Goal: Task Accomplishment & Management: Manage account settings

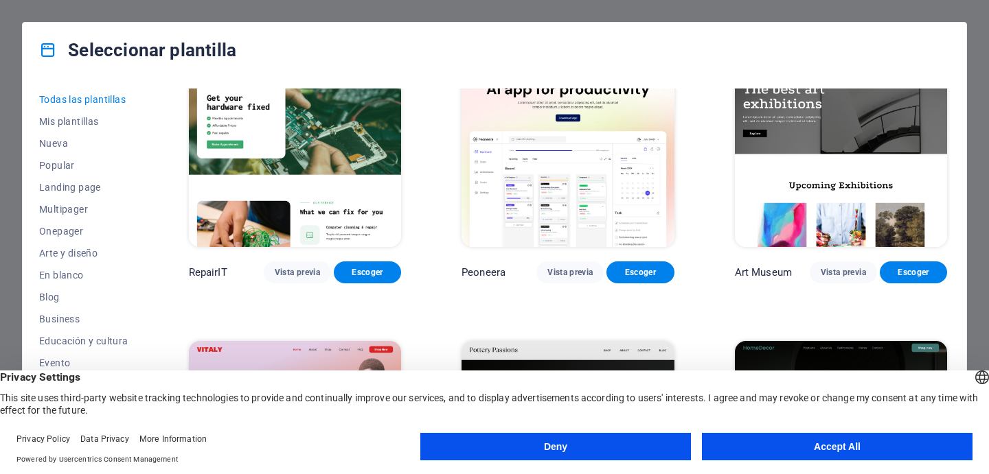
scroll to position [358, 0]
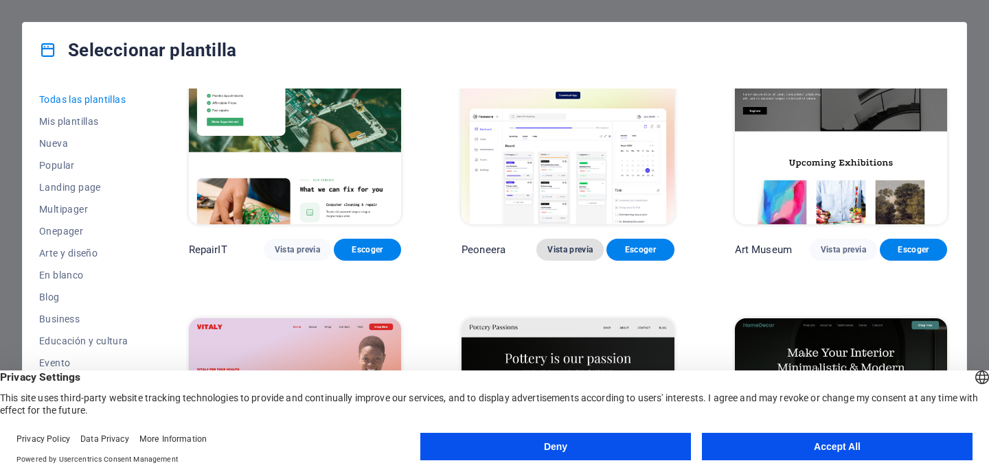
click at [566, 249] on span "Vista previa" at bounding box center [569, 249] width 45 height 11
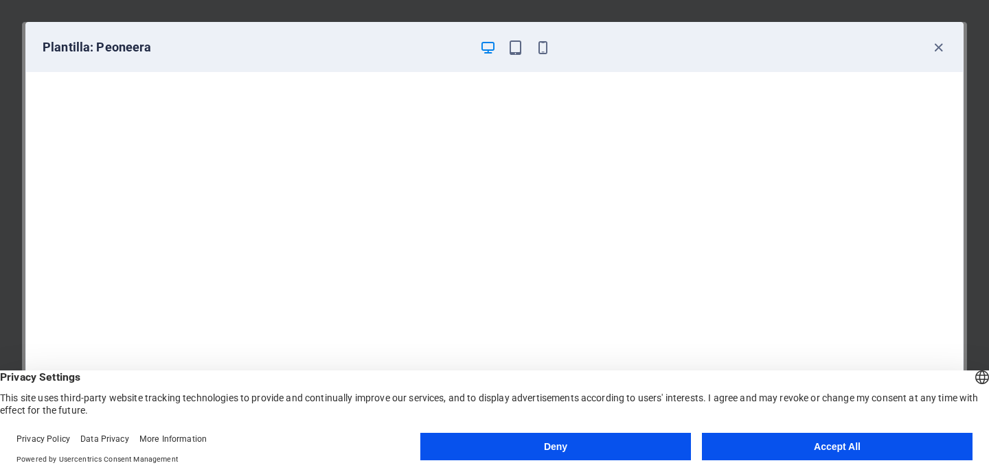
click at [802, 448] on button "Accept All" at bounding box center [837, 446] width 270 height 27
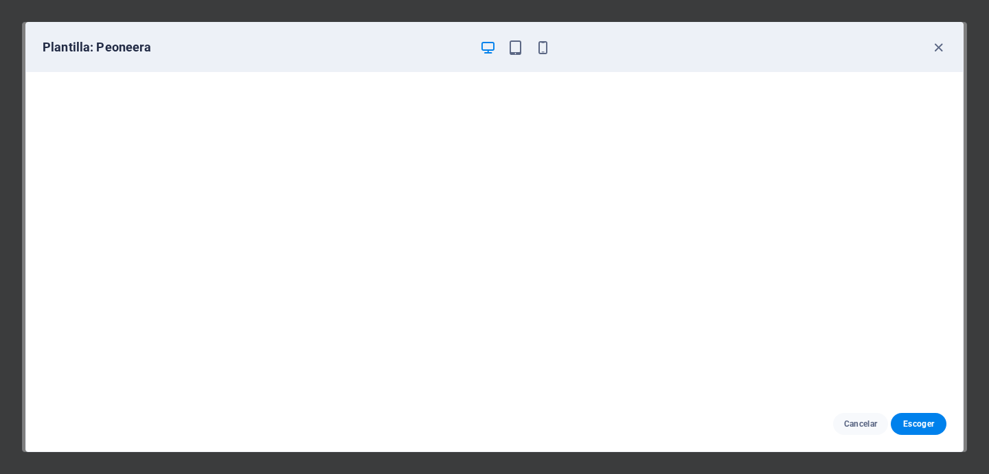
click at [506, 50] on div at bounding box center [514, 47] width 71 height 16
click at [928, 49] on div "Plantilla: Peoneera" at bounding box center [486, 47] width 887 height 16
click at [932, 49] on icon "button" at bounding box center [938, 48] width 16 height 16
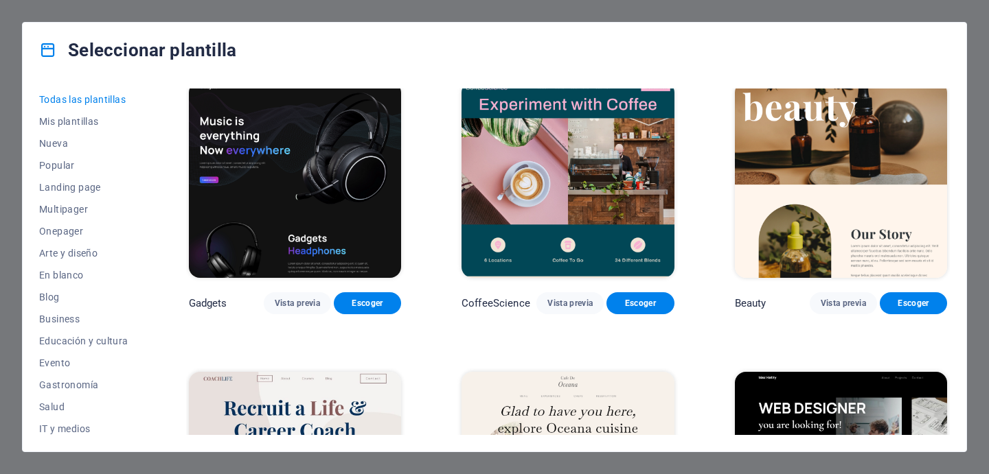
scroll to position [4087, 0]
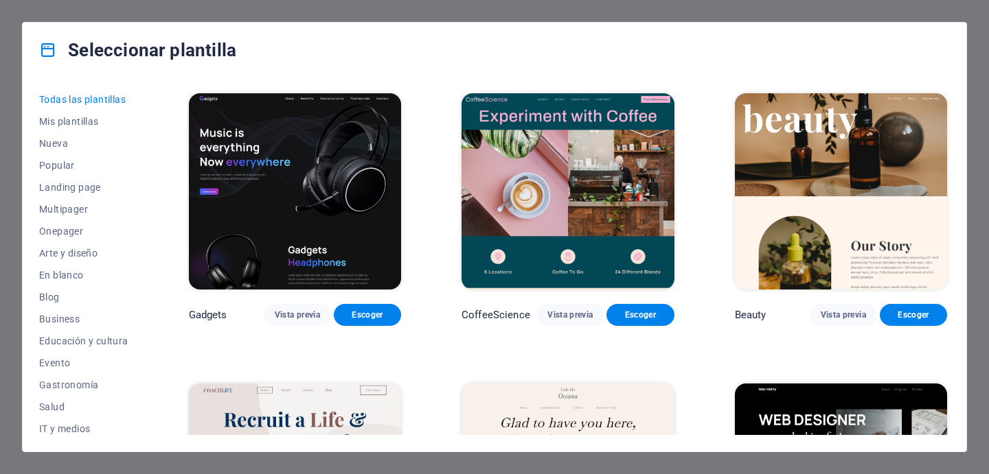
click at [321, 196] on img at bounding box center [295, 191] width 212 height 196
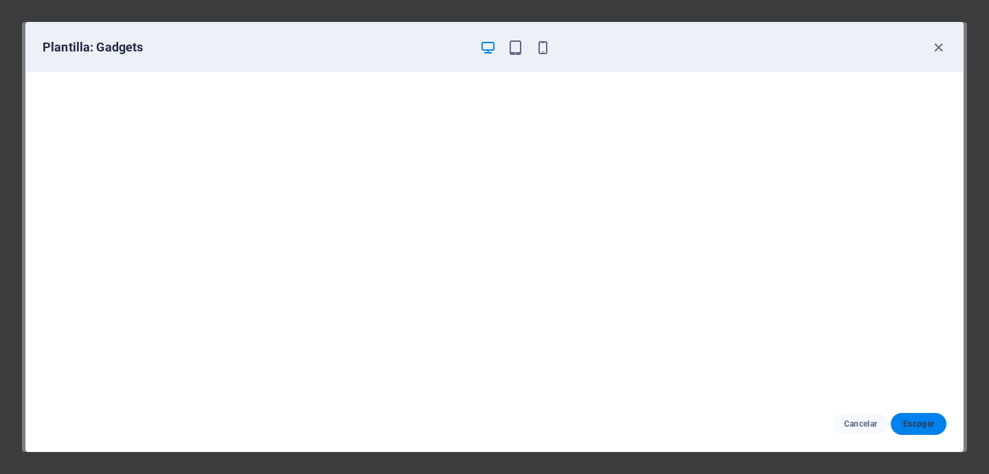
click at [909, 420] on span "Escoger" at bounding box center [918, 424] width 34 height 11
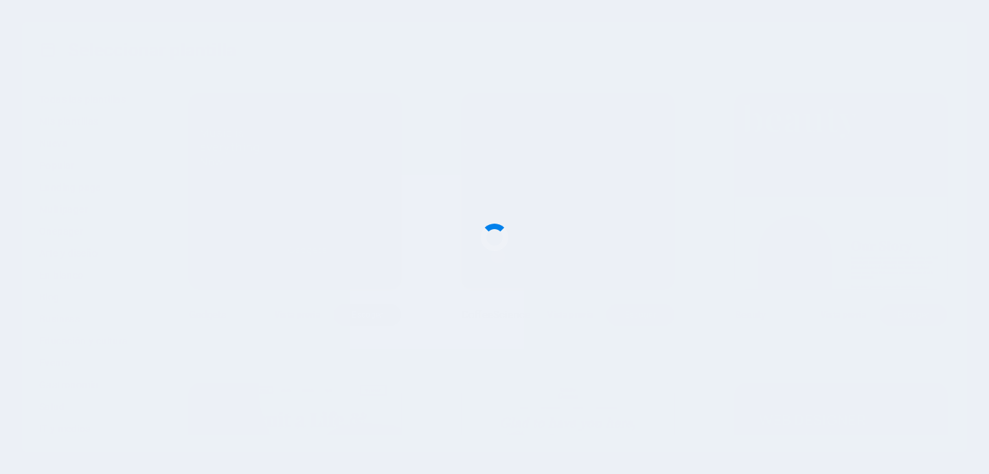
click at [919, 426] on div at bounding box center [494, 237] width 989 height 474
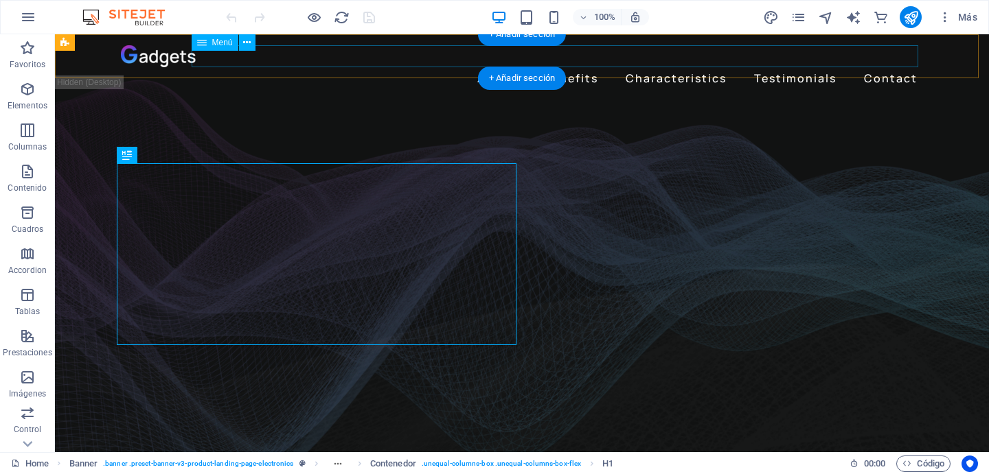
click at [489, 67] on nav "About Benefits Characteristics Testimonials Contact" at bounding box center [522, 78] width 802 height 22
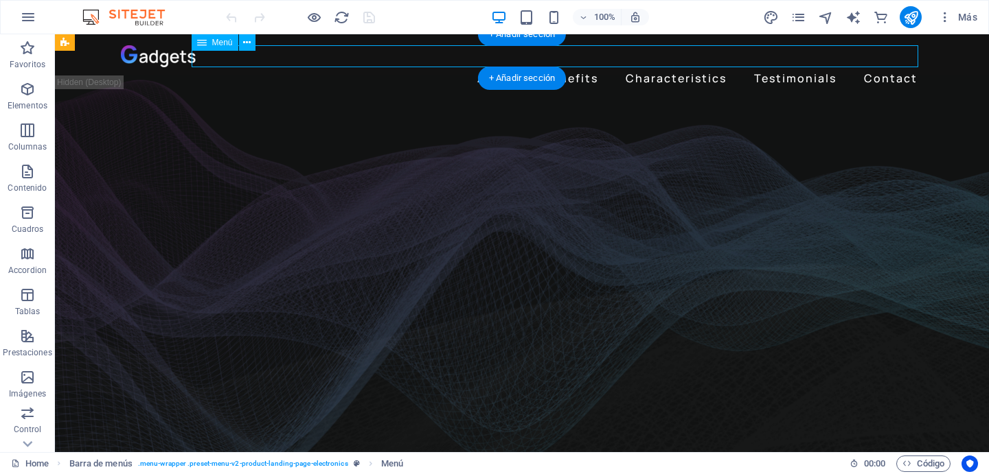
click at [493, 67] on nav "About Benefits Characteristics Testimonials Contact" at bounding box center [522, 78] width 802 height 22
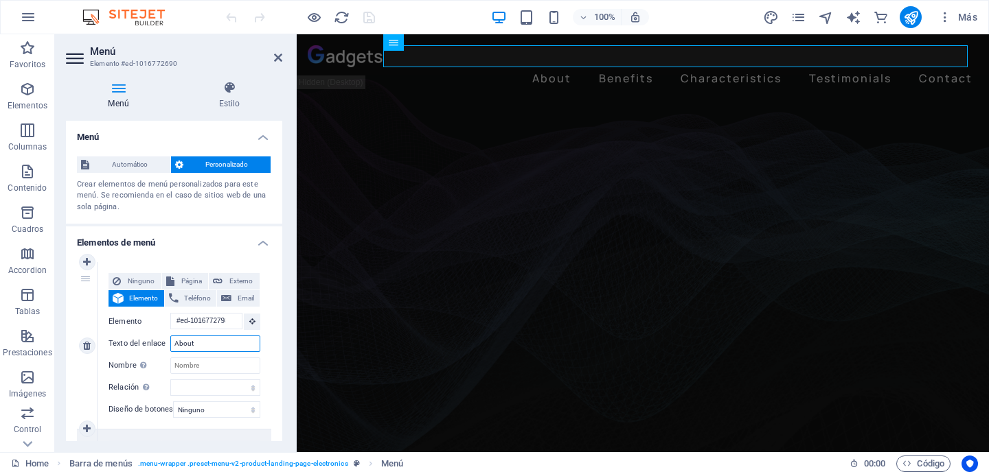
drag, startPoint x: 208, startPoint y: 345, endPoint x: 159, endPoint y: 343, distance: 49.5
click at [159, 343] on div "Texto del enlace About" at bounding box center [184, 344] width 152 height 16
type input "INCI"
select select
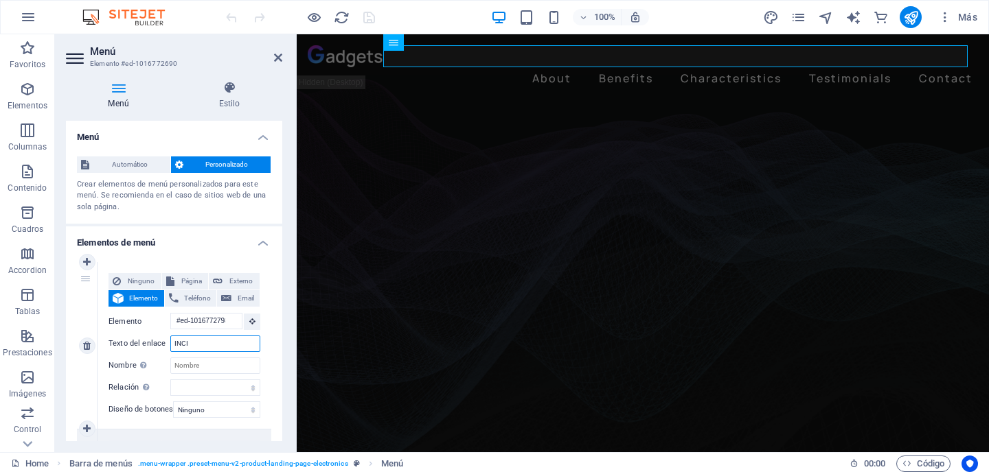
select select
type input "INICIO"
select select
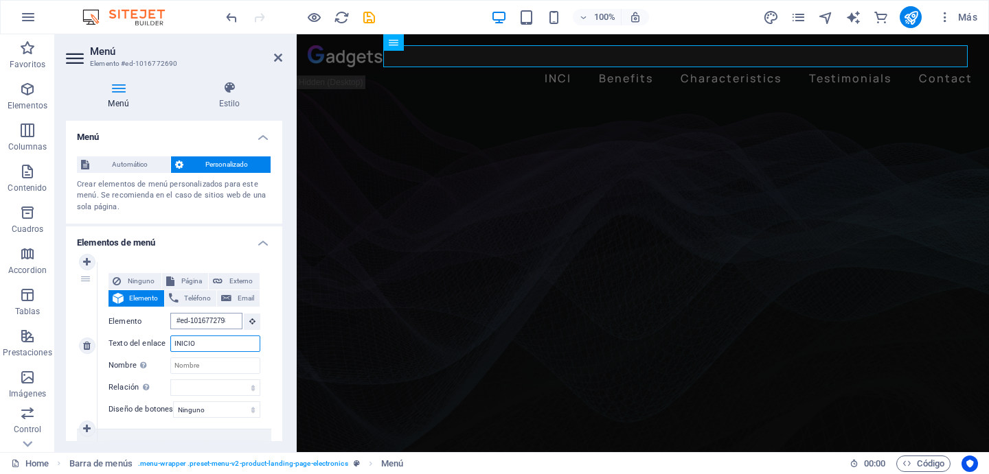
select select
click at [627, 67] on nav "INICIO Benefits Characteristics Testimonials Contact" at bounding box center [643, 78] width 670 height 22
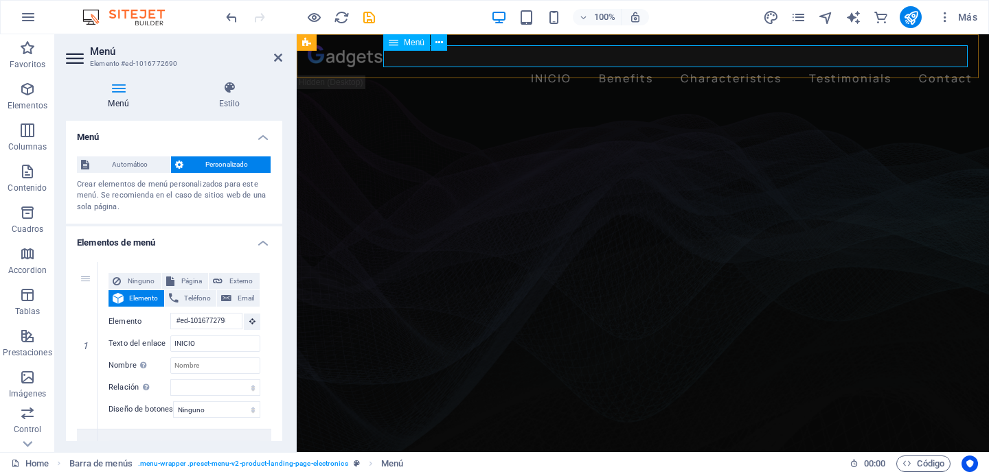
click at [616, 67] on nav "INICIO Benefits Characteristics Testimonials Contact" at bounding box center [643, 78] width 670 height 22
click at [545, 67] on nav "INICIO Benefits Characteristics Testimonials Contact" at bounding box center [643, 78] width 670 height 22
drag, startPoint x: 208, startPoint y: 340, endPoint x: 155, endPoint y: 343, distance: 52.9
click at [155, 343] on div "Texto del enlace INICIO" at bounding box center [184, 344] width 152 height 16
type input "Inicio"
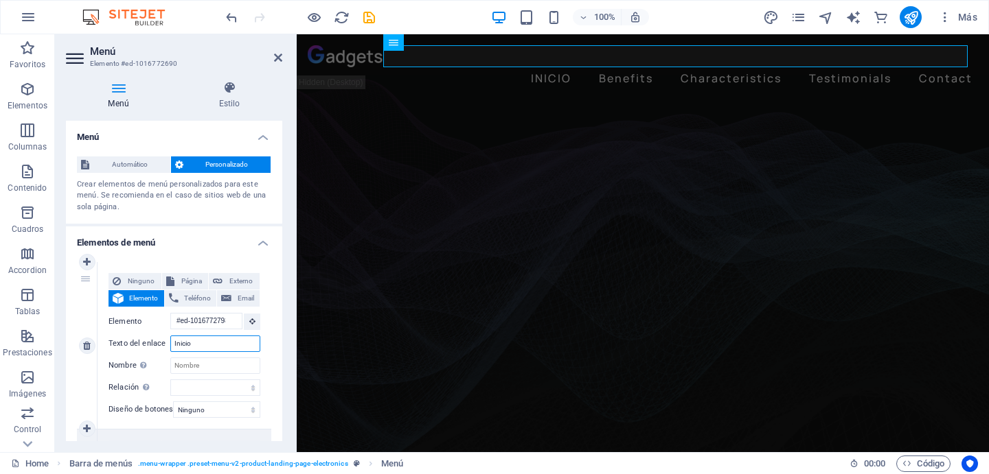
select select
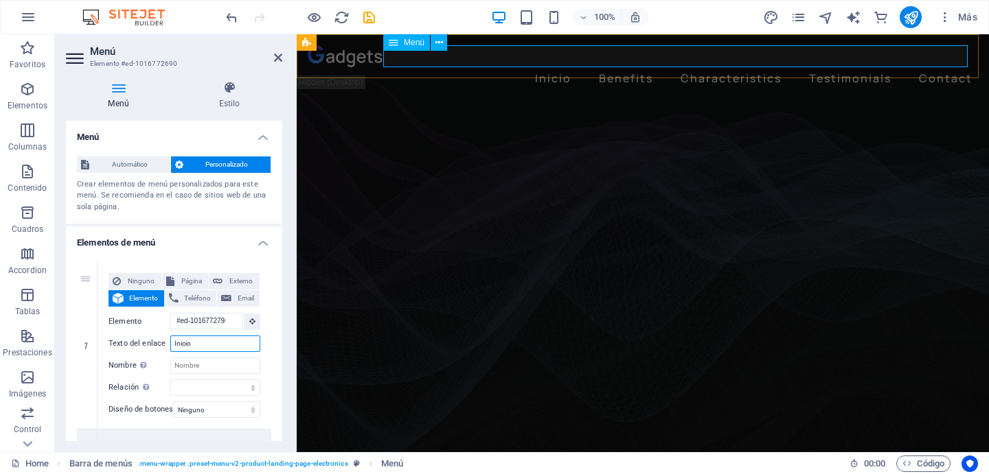
type input "Inicio"
click at [613, 67] on nav "Inicio Benefits Characteristics Testimonials Contact" at bounding box center [643, 78] width 670 height 22
click at [614, 67] on nav "Inicio Benefits Characteristics Testimonials Contact" at bounding box center [643, 78] width 670 height 22
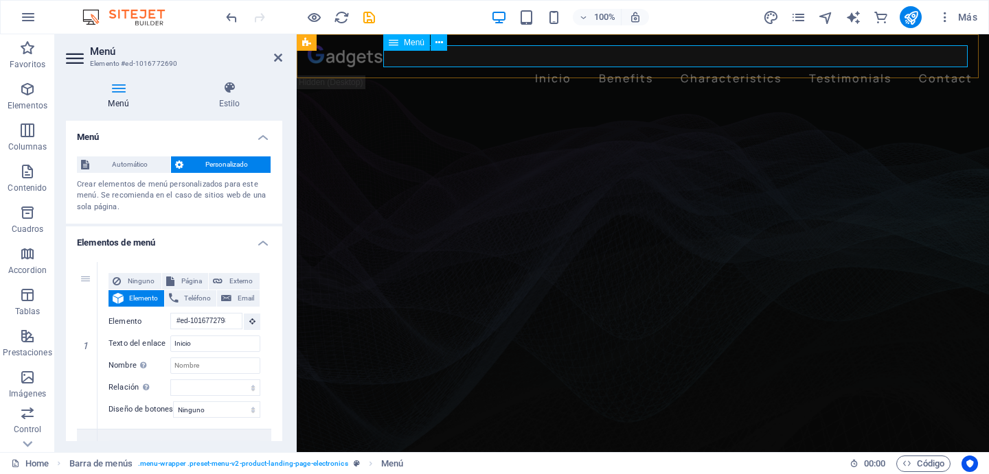
click at [607, 67] on nav "Inicio Benefits Characteristics Testimonials Contact" at bounding box center [643, 78] width 670 height 22
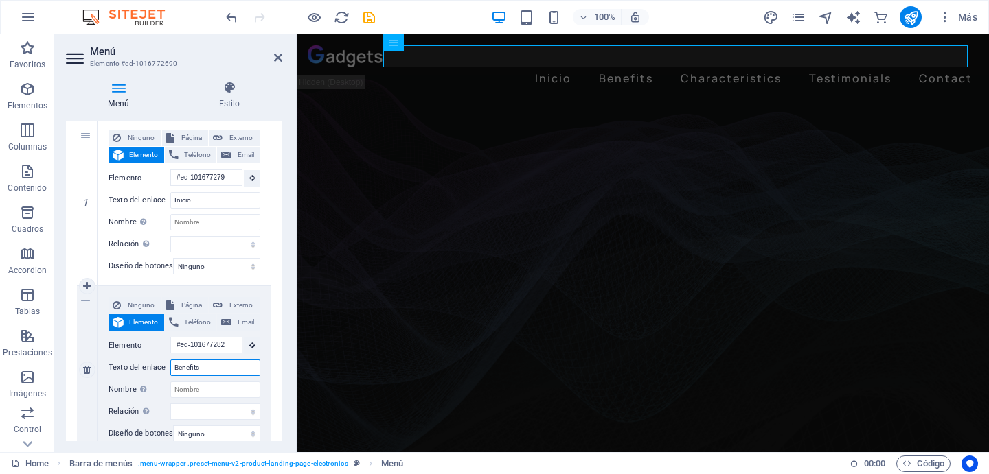
drag, startPoint x: 199, startPoint y: 367, endPoint x: 160, endPoint y: 367, distance: 39.1
click at [160, 367] on div "Texto del enlace Benefits" at bounding box center [184, 368] width 152 height 16
type input "Planes"
select select
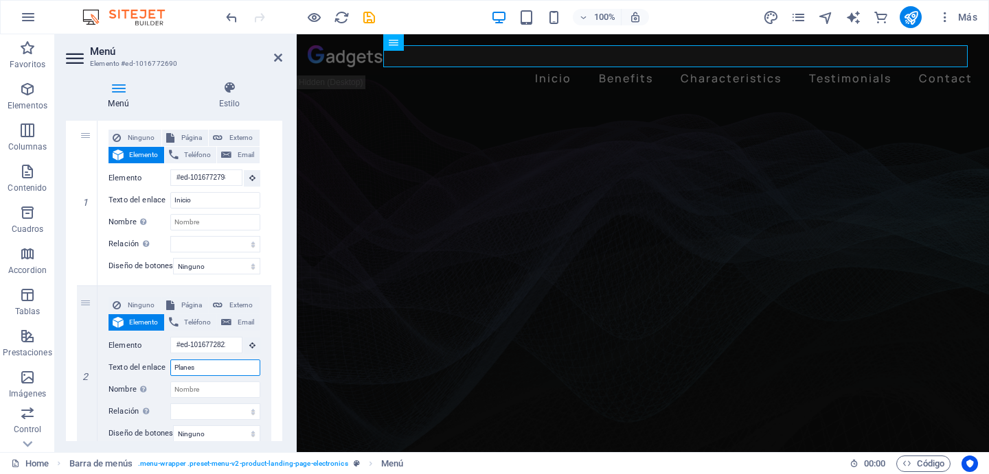
select select
type input "Planes"
click at [733, 67] on nav "Inicio Planes Characteristics Testimonials Contact" at bounding box center [643, 78] width 670 height 22
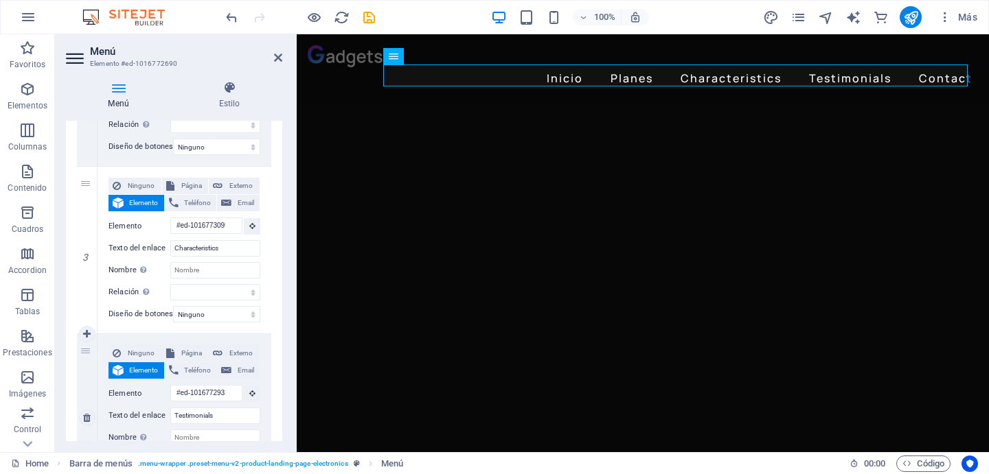
scroll to position [0, 0]
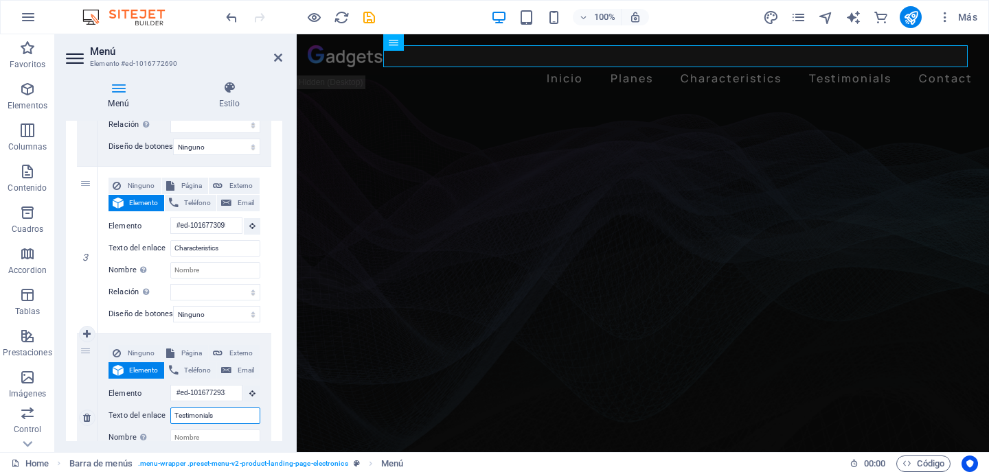
drag, startPoint x: 229, startPoint y: 419, endPoint x: 157, endPoint y: 413, distance: 72.3
click at [157, 413] on div "Texto del enlace Testimonials" at bounding box center [184, 416] width 152 height 16
type input "a"
type input "App"
select select
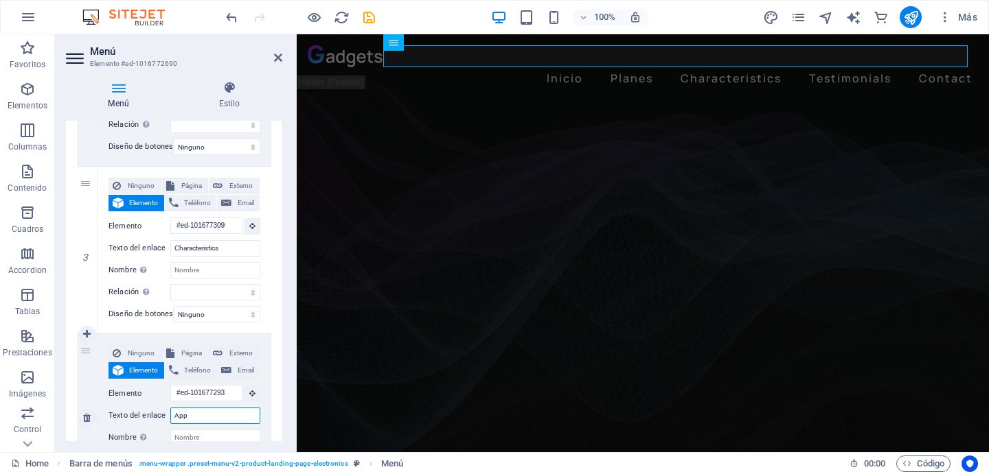
select select
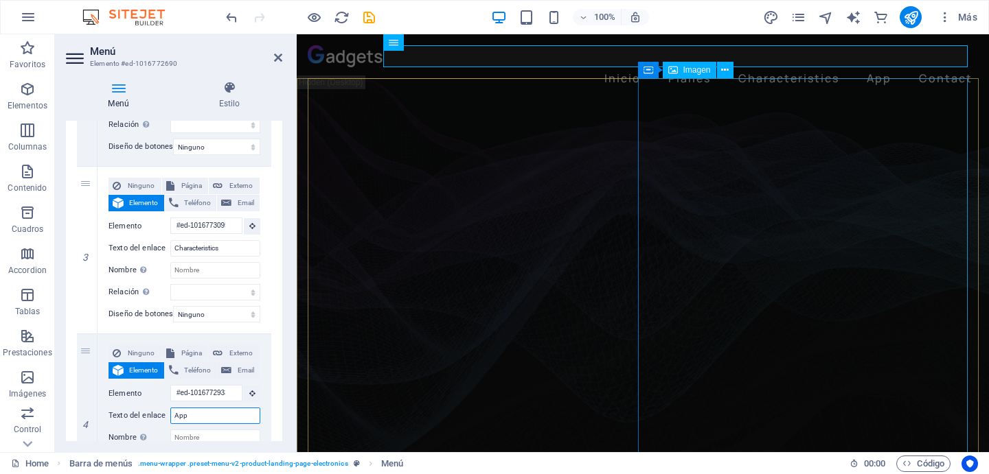
type input "App"
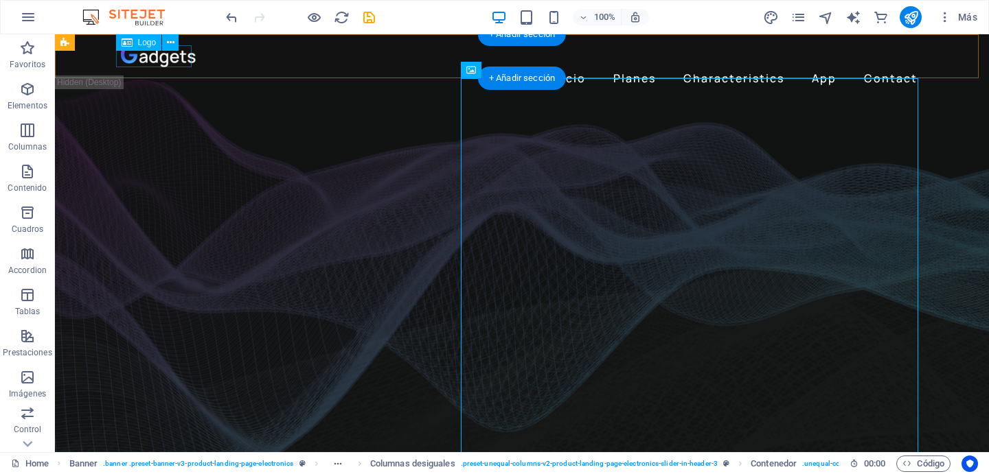
click at [148, 54] on div at bounding box center [522, 56] width 802 height 22
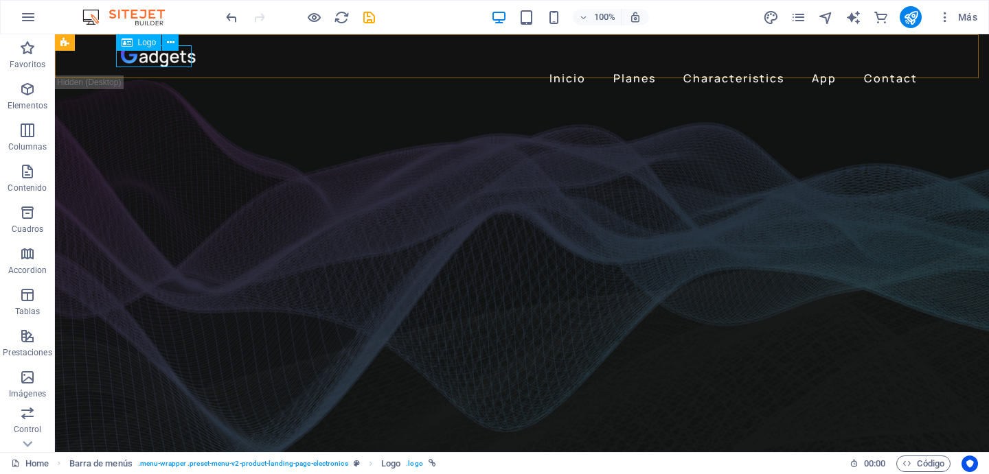
click at [147, 45] on span "Logo" at bounding box center [147, 42] width 19 height 8
click at [132, 41] on icon at bounding box center [127, 42] width 11 height 16
click at [172, 43] on icon at bounding box center [171, 43] width 8 height 14
click at [156, 61] on div at bounding box center [522, 56] width 802 height 22
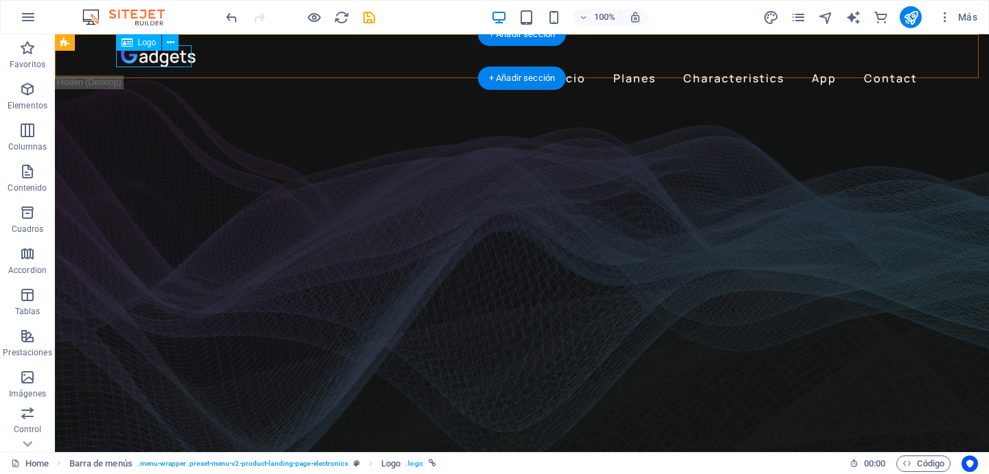
select select "px"
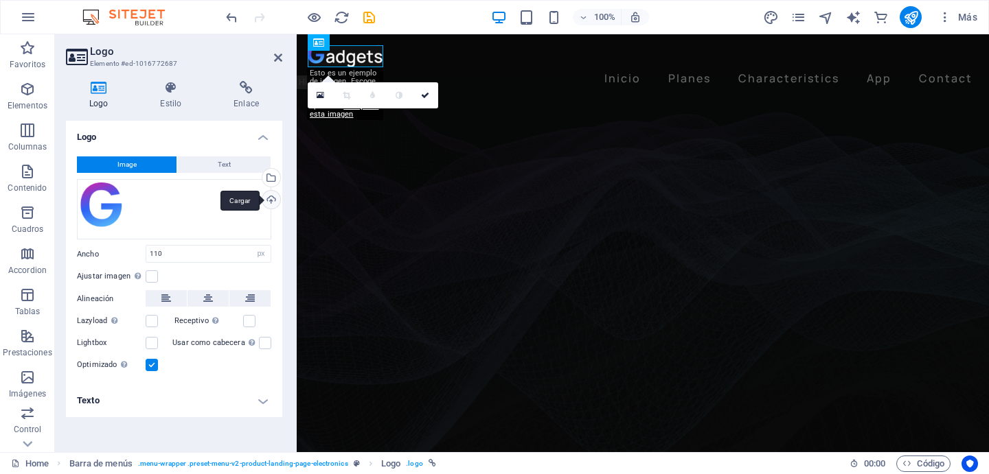
click at [273, 199] on div "Cargar" at bounding box center [269, 201] width 21 height 21
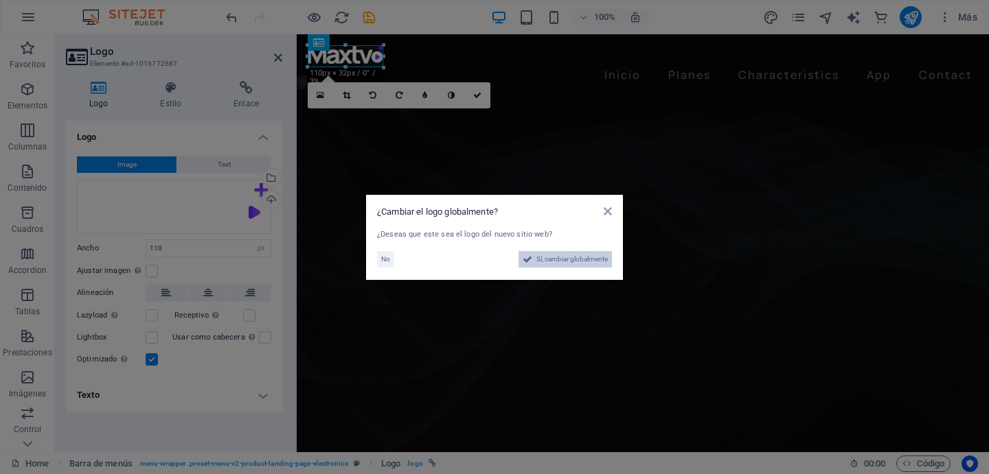
click at [544, 263] on span "Sí, cambiar globalmente" at bounding box center [571, 259] width 71 height 16
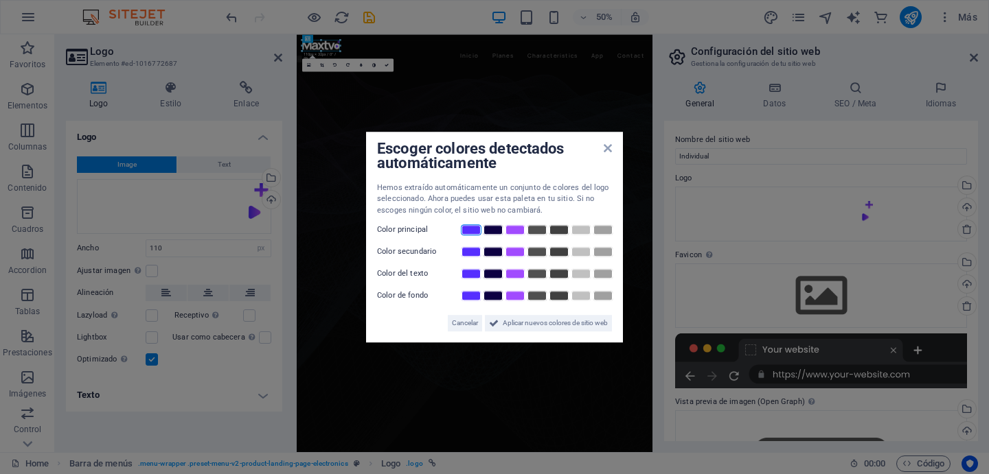
click at [472, 230] on link at bounding box center [471, 229] width 21 height 11
click at [506, 274] on link at bounding box center [515, 273] width 21 height 11
click at [511, 255] on link at bounding box center [515, 251] width 21 height 11
click at [589, 275] on link at bounding box center [580, 273] width 21 height 11
click at [500, 299] on link at bounding box center [493, 295] width 21 height 11
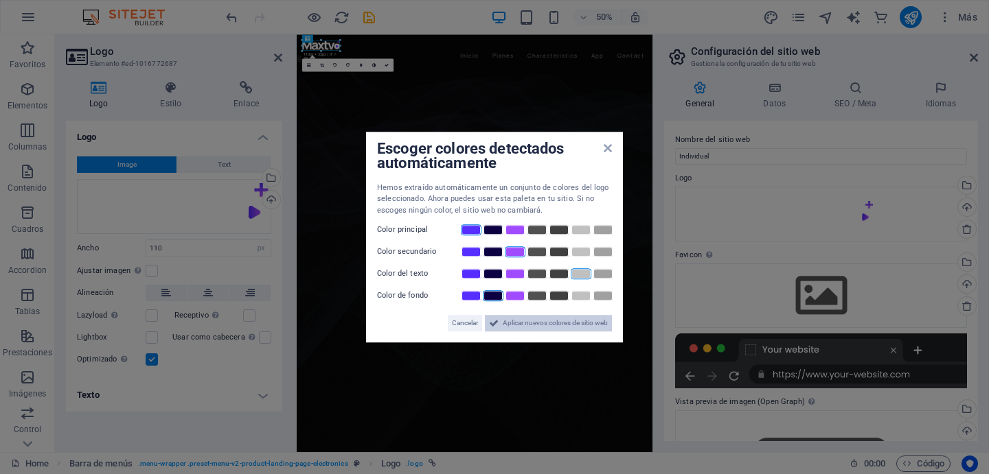
click at [525, 330] on span "Aplicar nuevos colores de sitio web" at bounding box center [555, 323] width 105 height 16
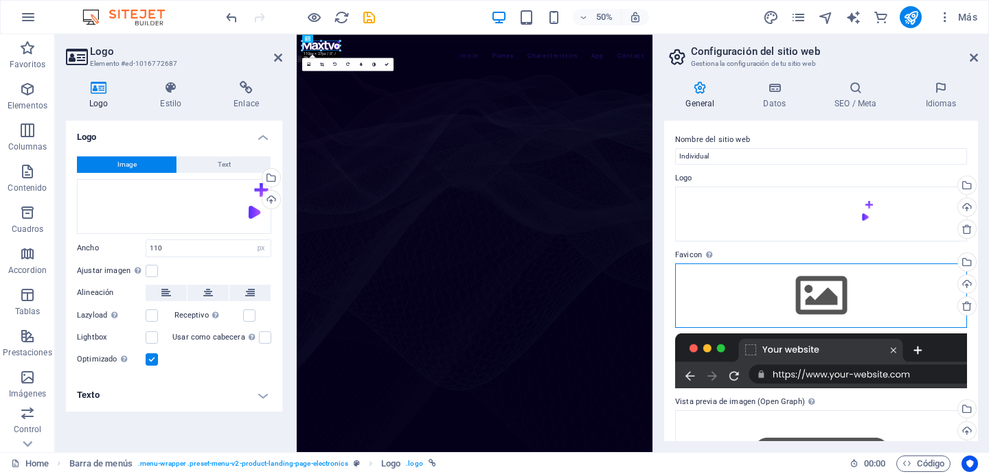
click at [818, 290] on div "Arrastra archivos aquí, haz clic para escoger archivos o selecciona archivos de…" at bounding box center [821, 296] width 292 height 65
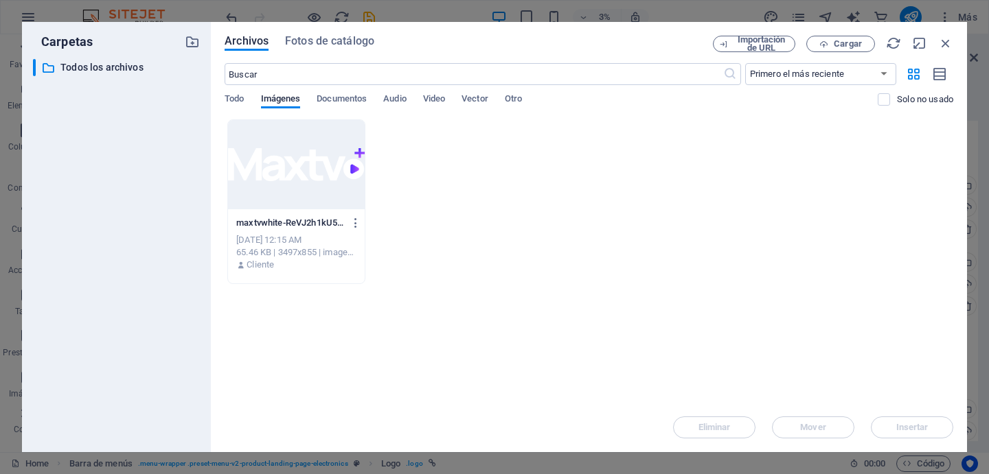
click at [430, 298] on div "Arrastra archivos aquí para cargarlos de inmediato maxtvwhite-ReVJ2h1kU5bC-yUs0…" at bounding box center [588, 261] width 728 height 284
click at [846, 51] on button "Cargar" at bounding box center [840, 44] width 69 height 16
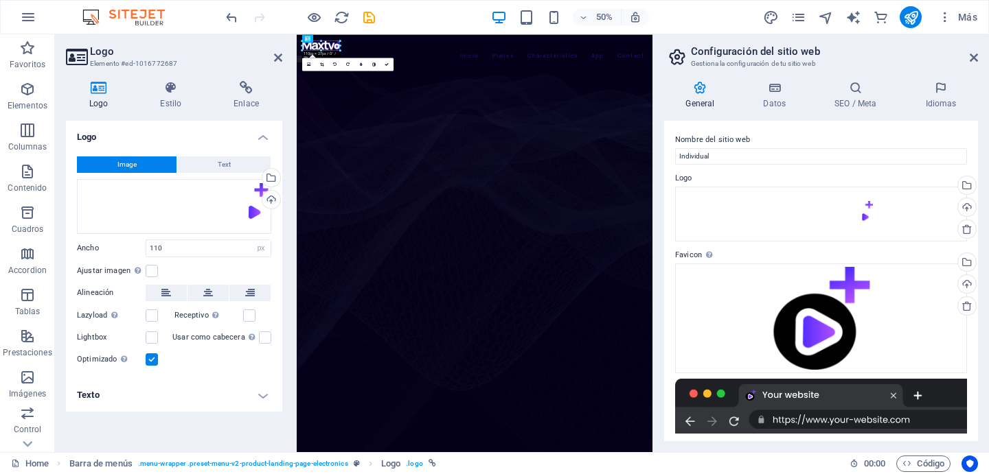
click at [978, 59] on aside "Configuración del sitio web Gestiona la configuración de tu sitio web General D…" at bounding box center [820, 243] width 336 height 418
click at [969, 58] on icon at bounding box center [973, 57] width 8 height 11
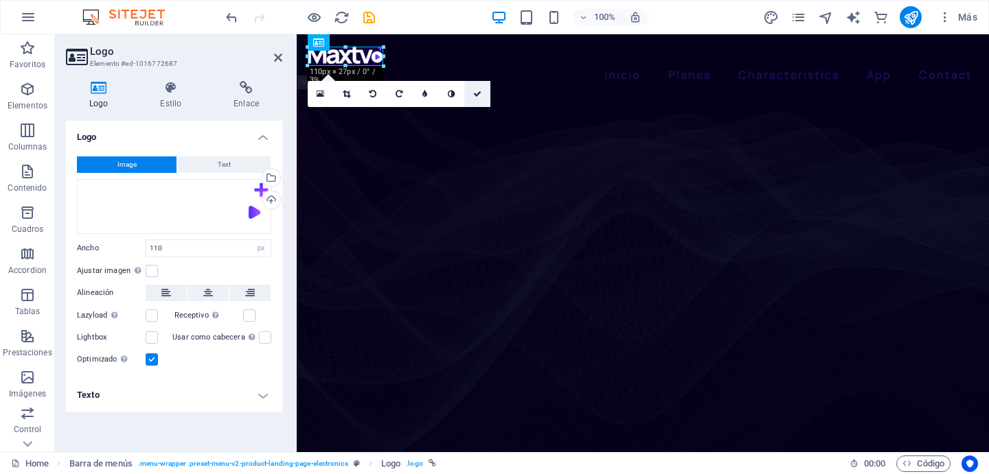
click at [473, 93] on icon at bounding box center [477, 94] width 8 height 8
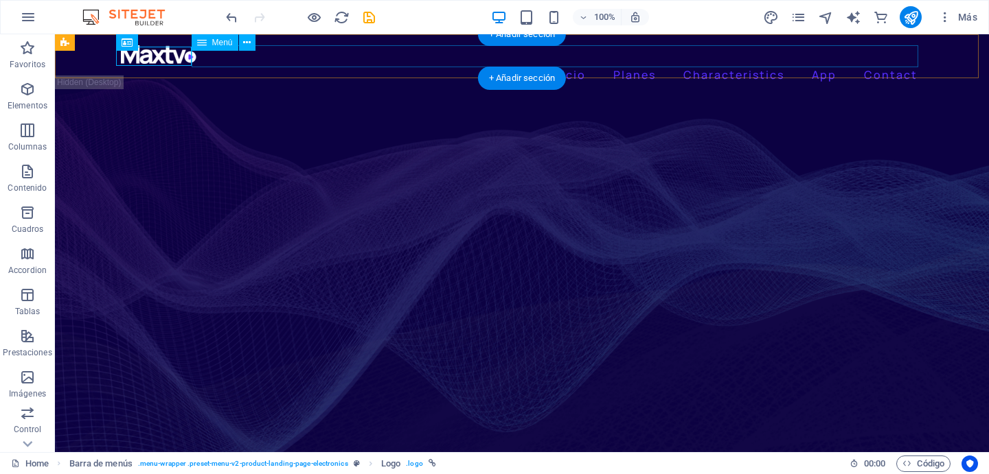
click at [353, 64] on nav "Inicio Planes Characteristics App Contact" at bounding box center [522, 75] width 802 height 22
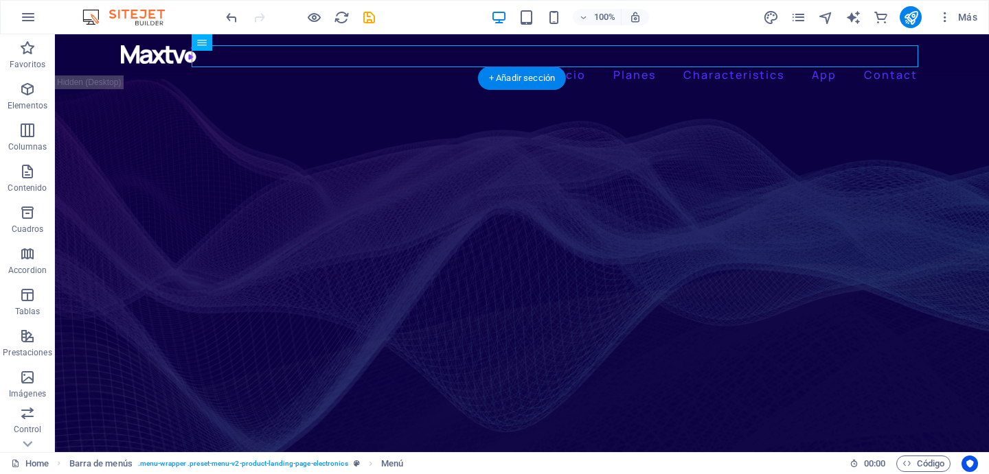
click at [78, 184] on figure at bounding box center [522, 280] width 934 height 401
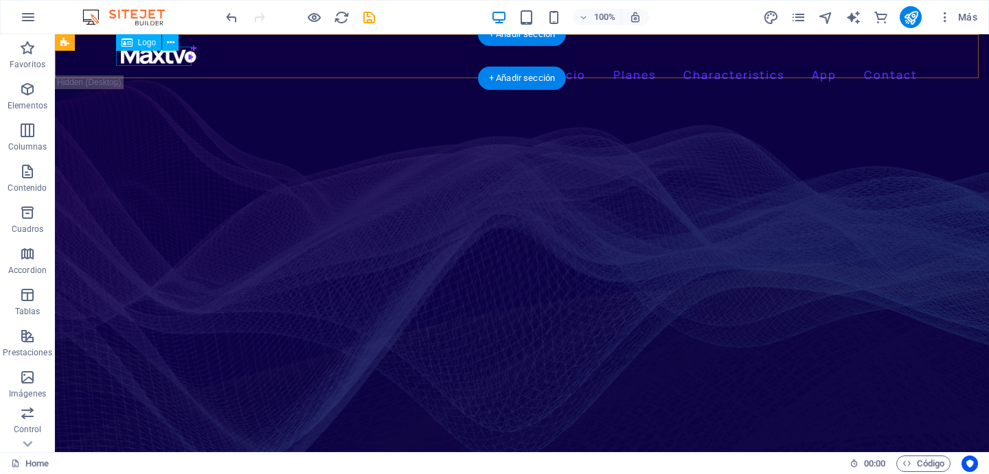
click at [170, 60] on div at bounding box center [522, 54] width 802 height 19
select select "px"
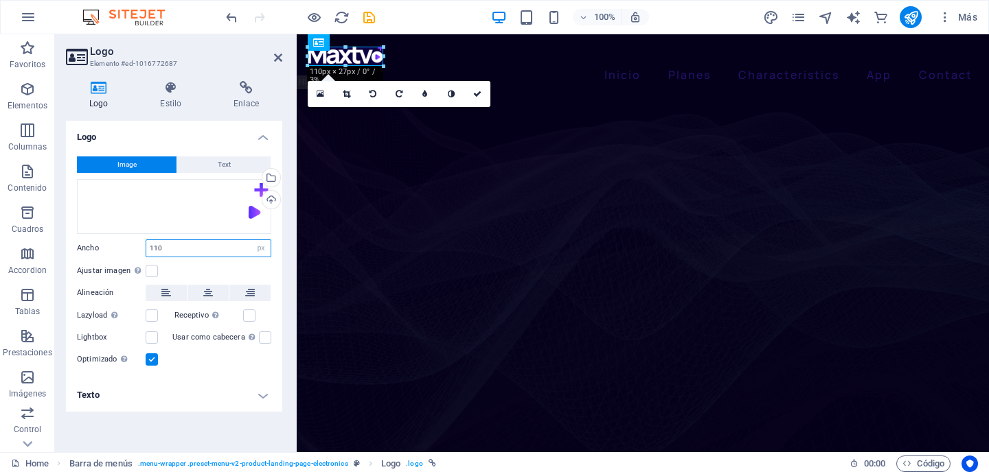
click at [219, 246] on input "110" at bounding box center [208, 248] width 124 height 16
drag, startPoint x: 238, startPoint y: 244, endPoint x: 152, endPoint y: 245, distance: 85.1
click at [152, 245] on input "110" at bounding box center [208, 248] width 124 height 16
type input "1"
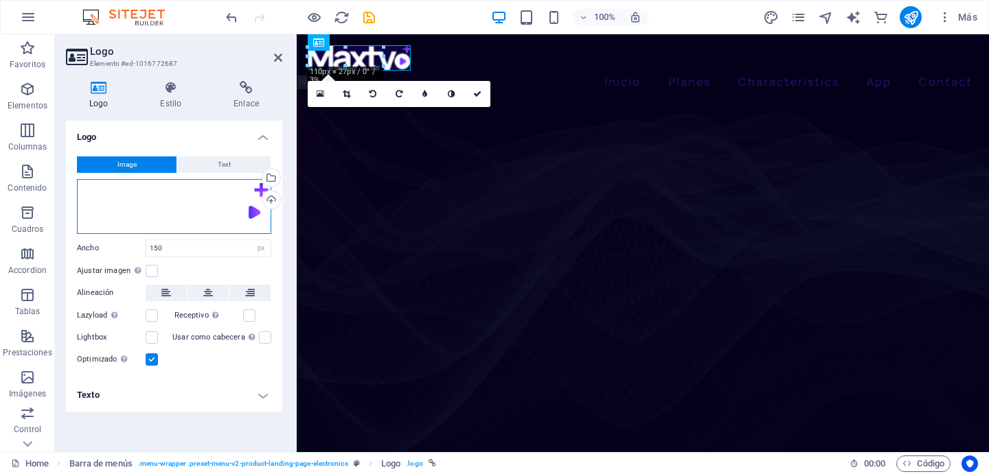
click at [181, 196] on div "Arrastra archivos aquí, haz clic para escoger archivos o selecciona archivos de…" at bounding box center [174, 206] width 194 height 55
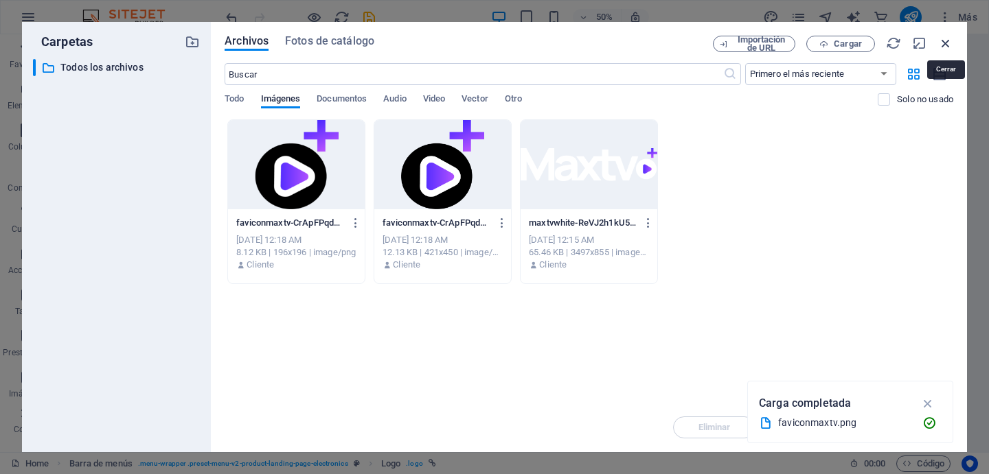
click at [951, 44] on icon "button" at bounding box center [945, 43] width 15 height 15
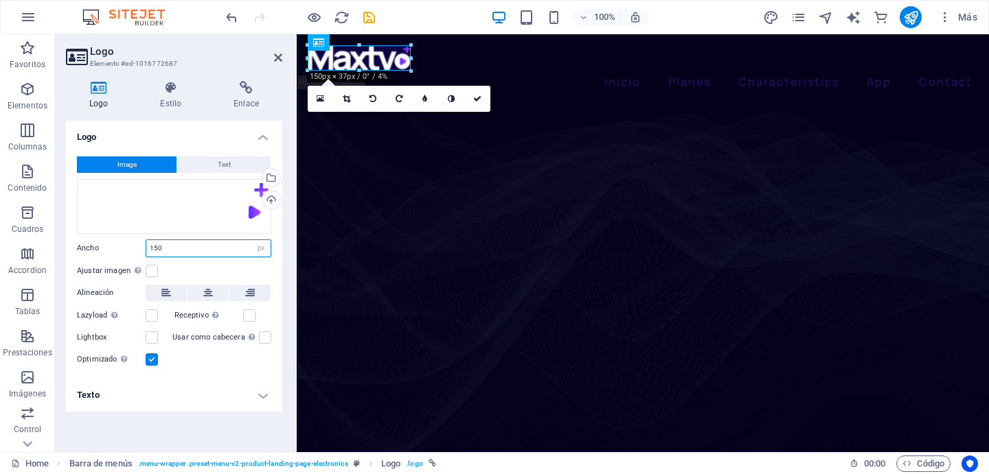
click at [196, 246] on input "150" at bounding box center [208, 248] width 124 height 16
click at [178, 99] on h4 "Estilo" at bounding box center [173, 95] width 73 height 29
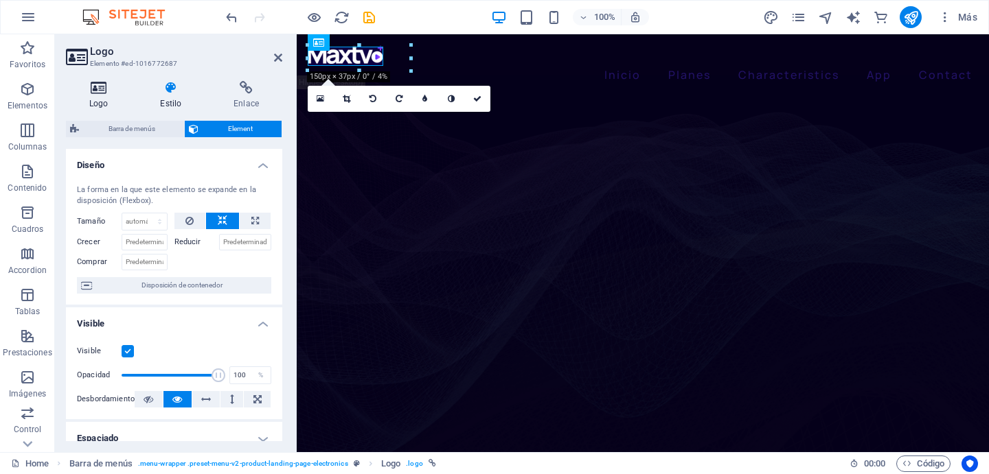
click at [104, 87] on icon at bounding box center [98, 88] width 65 height 14
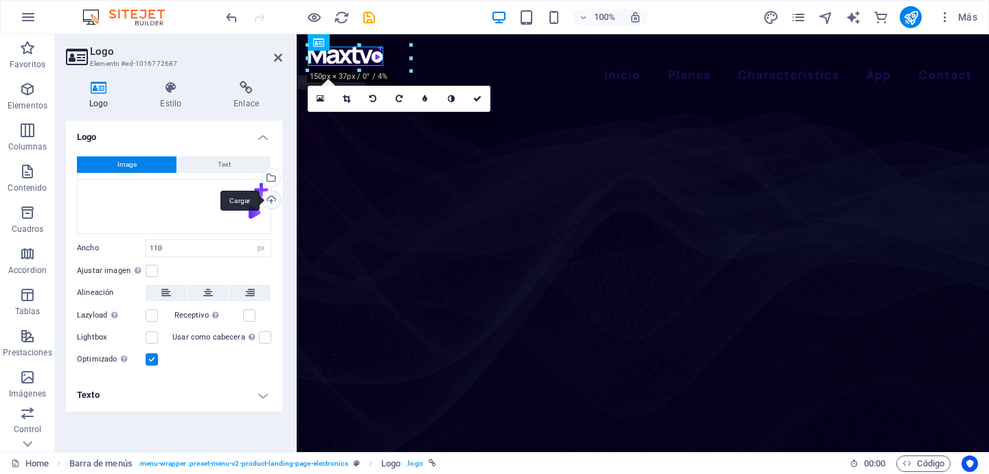
click at [269, 200] on div "Cargar" at bounding box center [269, 201] width 21 height 21
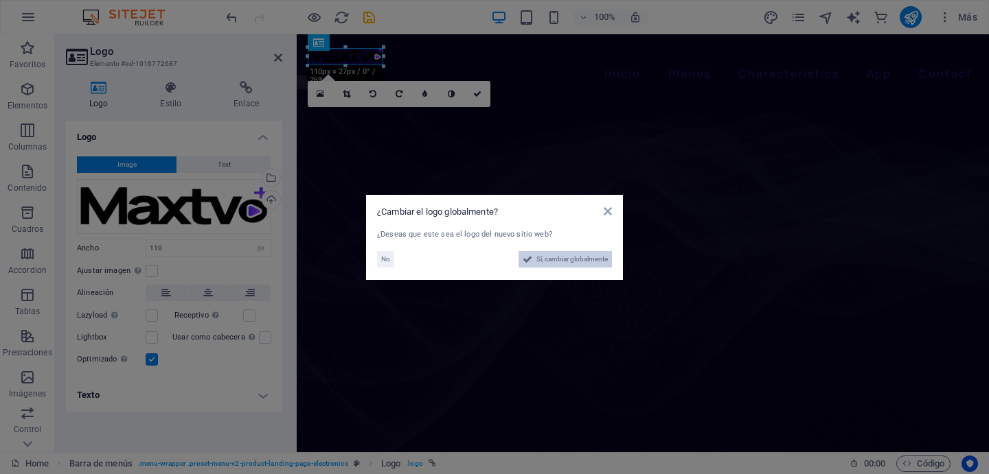
click at [551, 264] on span "Sí, cambiar globalmente" at bounding box center [571, 259] width 71 height 16
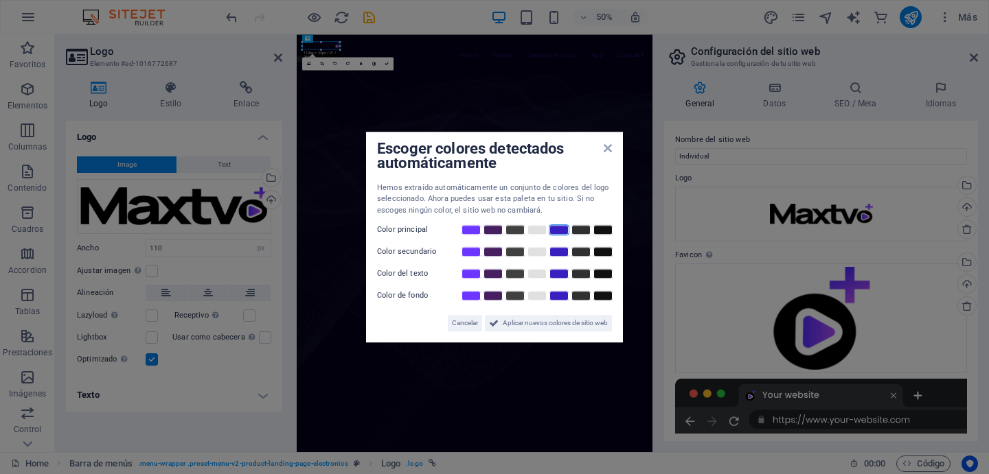
click at [562, 234] on link at bounding box center [558, 229] width 21 height 11
click at [476, 230] on link at bounding box center [471, 229] width 21 height 11
click at [531, 256] on link at bounding box center [537, 251] width 21 height 11
click at [487, 250] on link at bounding box center [493, 251] width 21 height 11
click at [475, 231] on link at bounding box center [471, 229] width 21 height 11
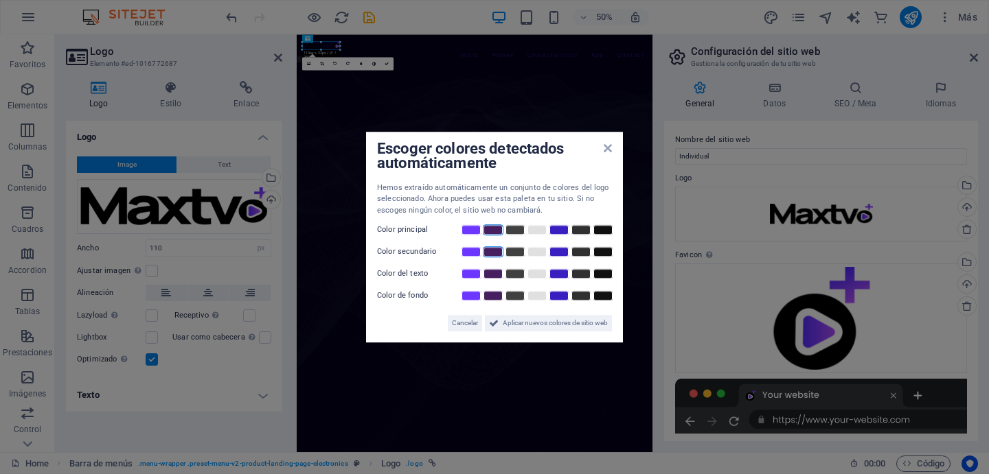
click at [493, 231] on link at bounding box center [493, 229] width 21 height 11
click at [475, 251] on link at bounding box center [471, 251] width 21 height 11
click at [536, 275] on link at bounding box center [537, 273] width 21 height 11
click at [576, 297] on link at bounding box center [580, 295] width 21 height 11
click at [543, 329] on span "Aplicar nuevos colores de sitio web" at bounding box center [555, 323] width 105 height 16
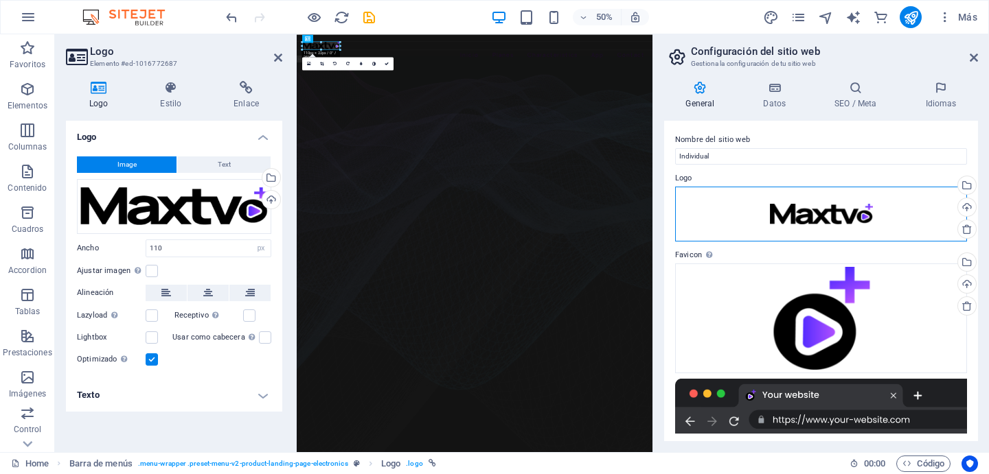
click at [837, 222] on div "Arrastra archivos aquí, haz clic para escoger archivos o selecciona archivos de…" at bounding box center [821, 214] width 292 height 55
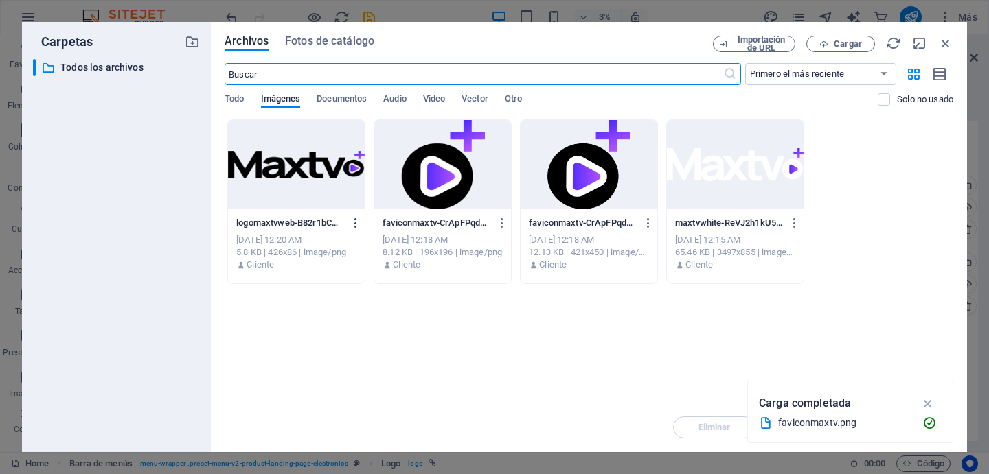
click at [358, 223] on icon "button" at bounding box center [355, 223] width 13 height 12
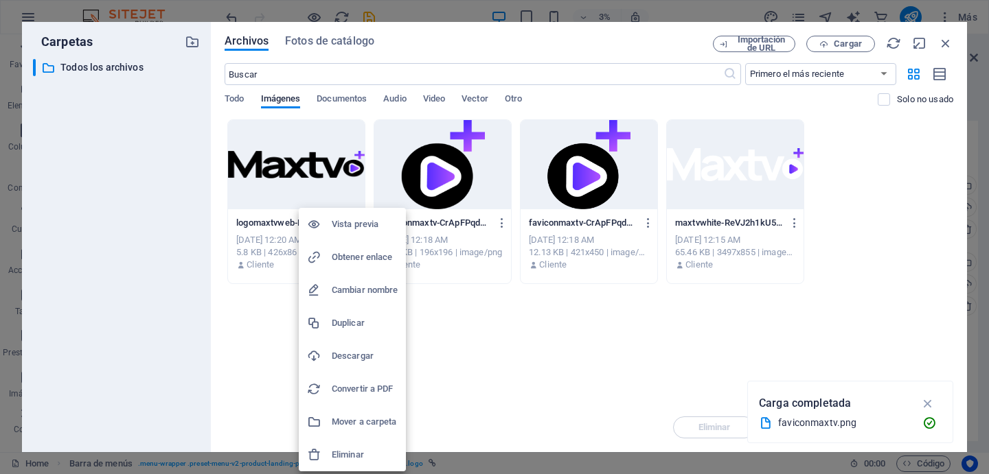
click at [357, 450] on h6 "Eliminar" at bounding box center [365, 455] width 66 height 16
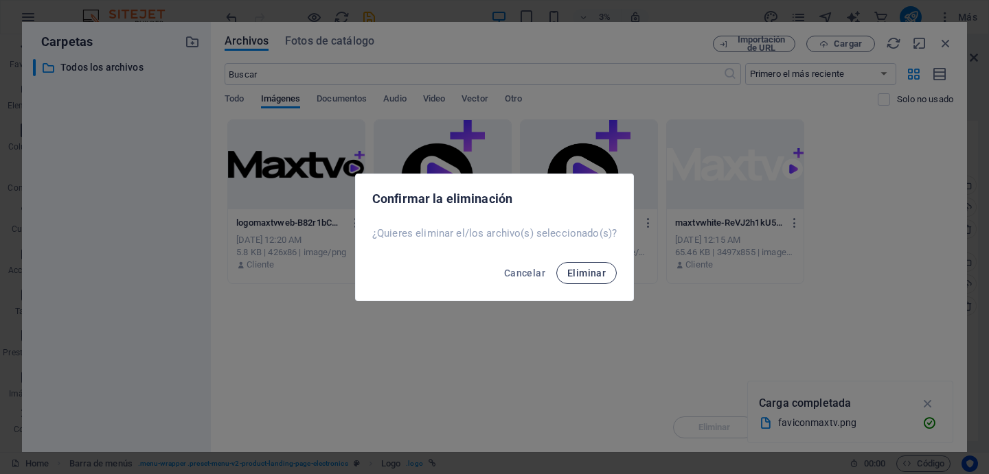
click at [597, 268] on span "Eliminar" at bounding box center [586, 273] width 38 height 11
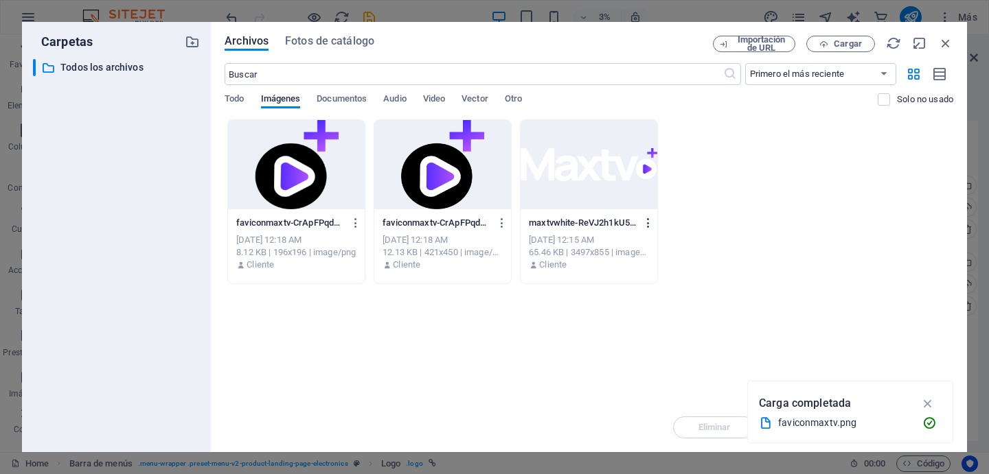
click at [651, 224] on icon "button" at bounding box center [648, 223] width 13 height 12
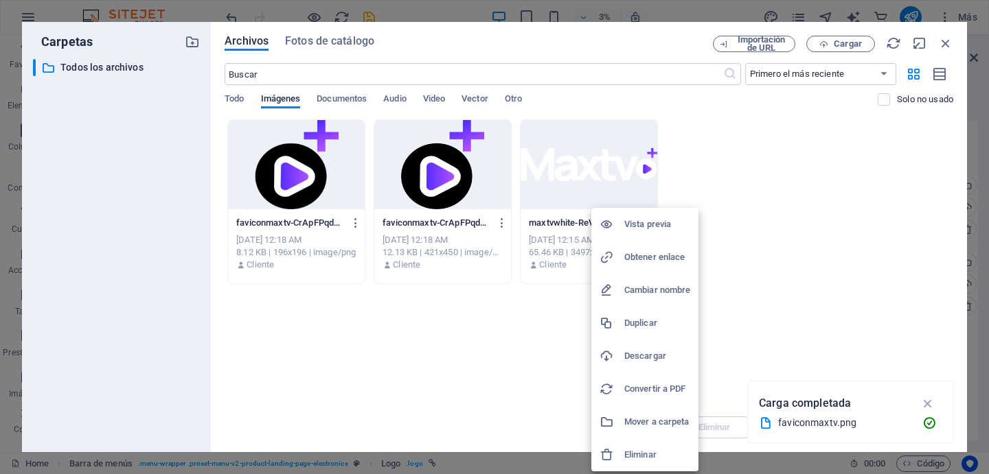
click at [642, 469] on li "Eliminar" at bounding box center [644, 455] width 107 height 33
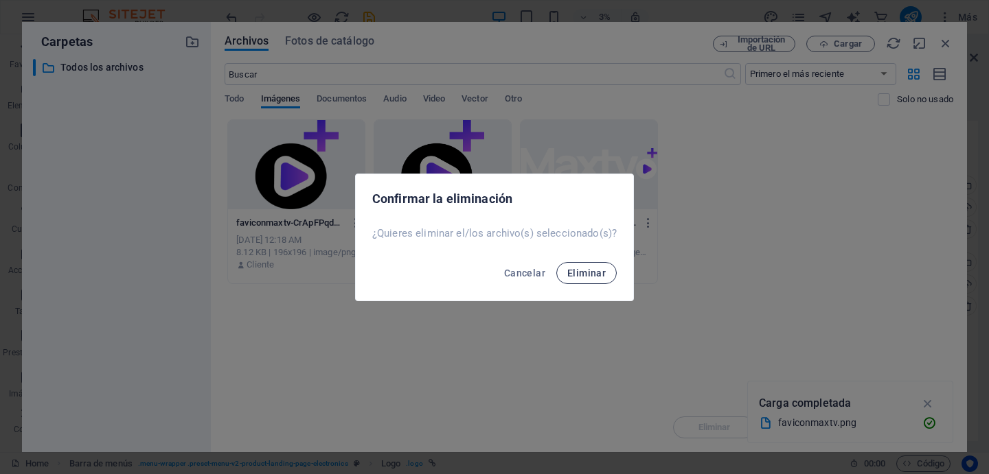
click at [588, 266] on button "Eliminar" at bounding box center [586, 273] width 60 height 22
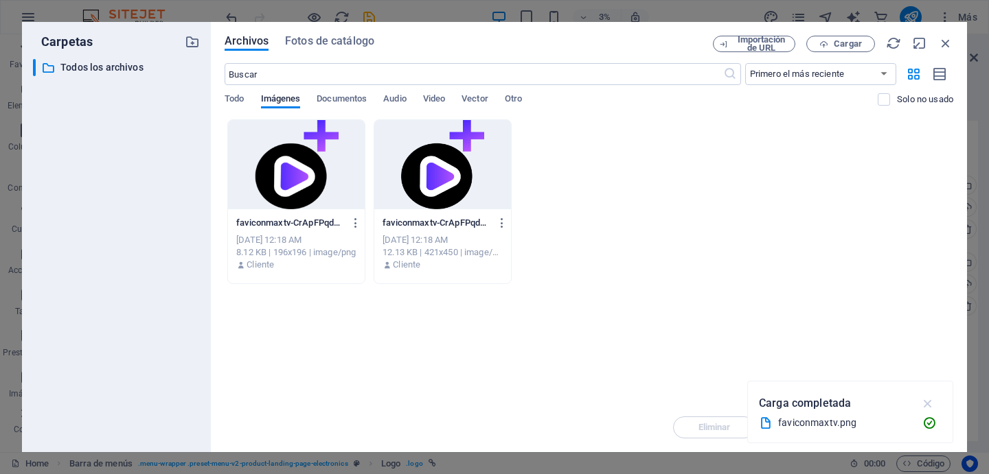
click at [932, 400] on icon "button" at bounding box center [928, 403] width 16 height 15
click at [842, 43] on span "Cargar" at bounding box center [847, 44] width 28 height 8
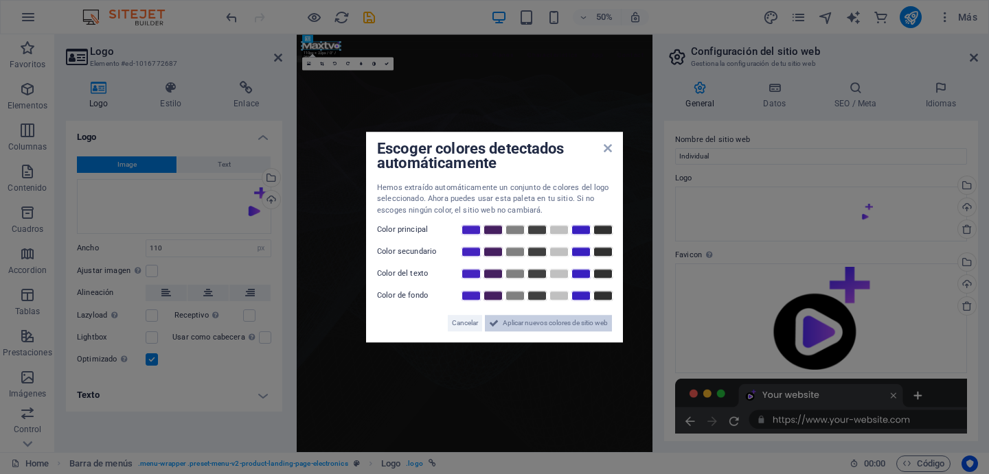
click at [558, 326] on span "Aplicar nuevos colores de sitio web" at bounding box center [555, 323] width 105 height 16
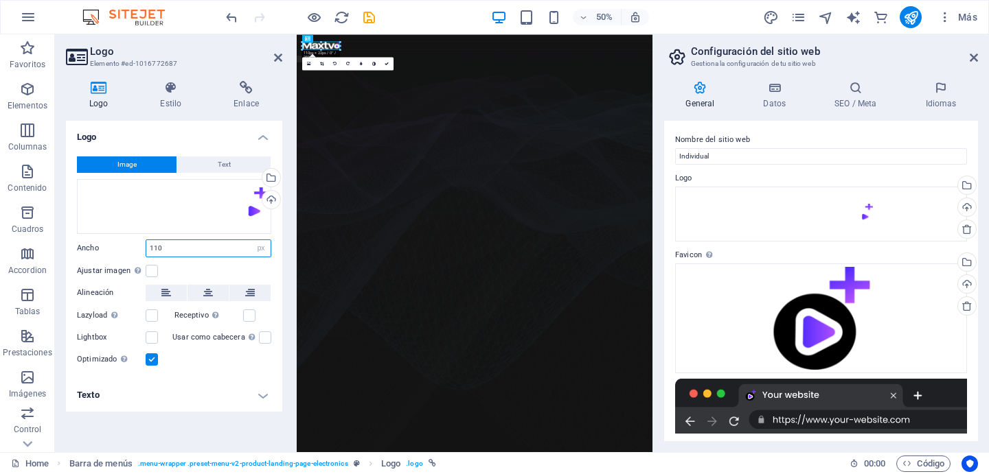
drag, startPoint x: 192, startPoint y: 251, endPoint x: 122, endPoint y: 249, distance: 70.1
click at [122, 249] on div "Ancho 110 Predeterminado automático px rem % em vh vw" at bounding box center [174, 249] width 194 height 18
type input "200"
click at [234, 207] on div "Arrastra archivos aquí, haz clic para escoger archivos o selecciona archivos de…" at bounding box center [174, 206] width 194 height 55
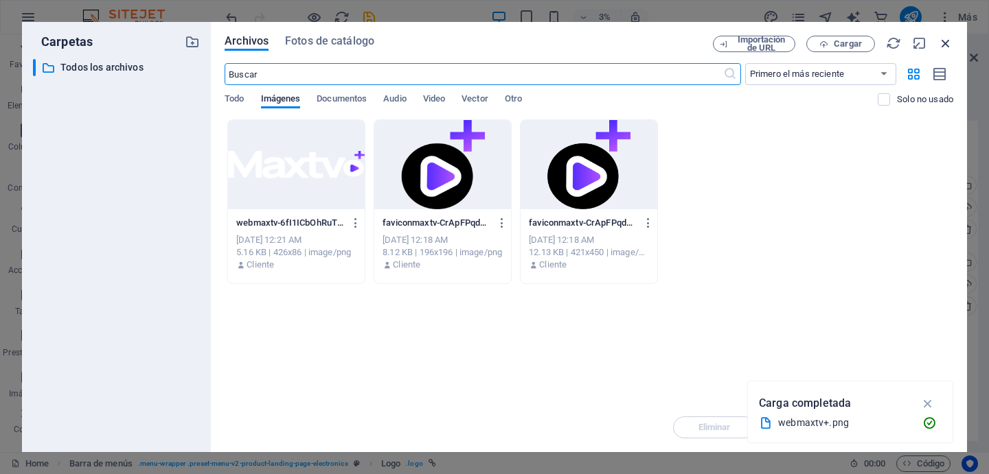
click at [949, 45] on icon "button" at bounding box center [945, 43] width 15 height 15
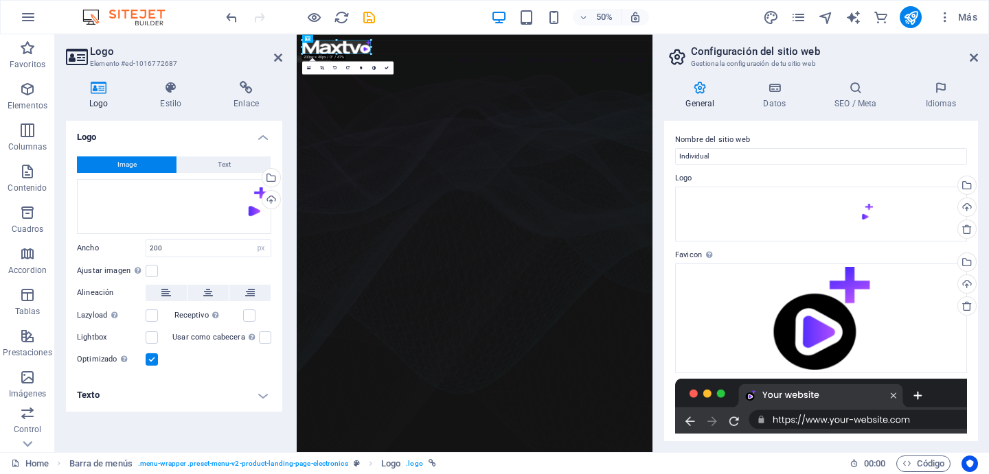
click at [272, 60] on header "Logo Elemento #ed-1016772687" at bounding box center [174, 52] width 216 height 36
click at [277, 60] on icon at bounding box center [278, 57] width 8 height 11
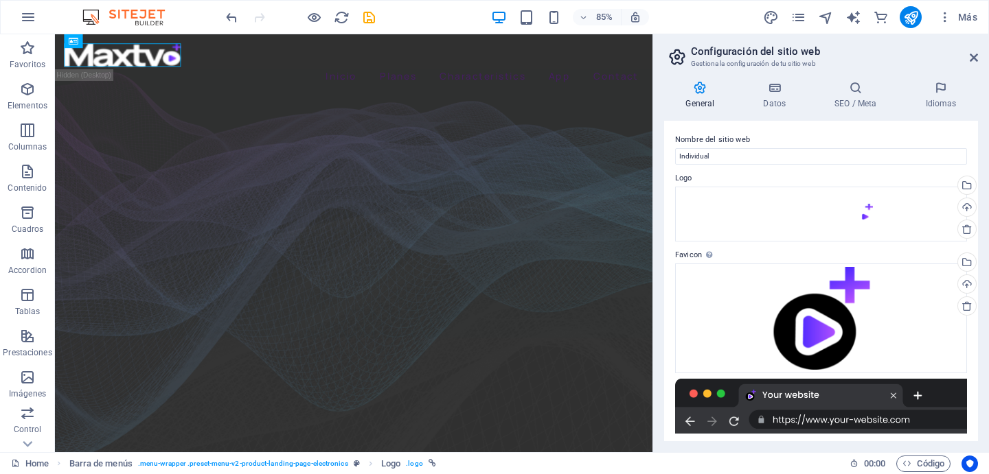
click at [462, 14] on div "85% Más" at bounding box center [602, 17] width 759 height 22
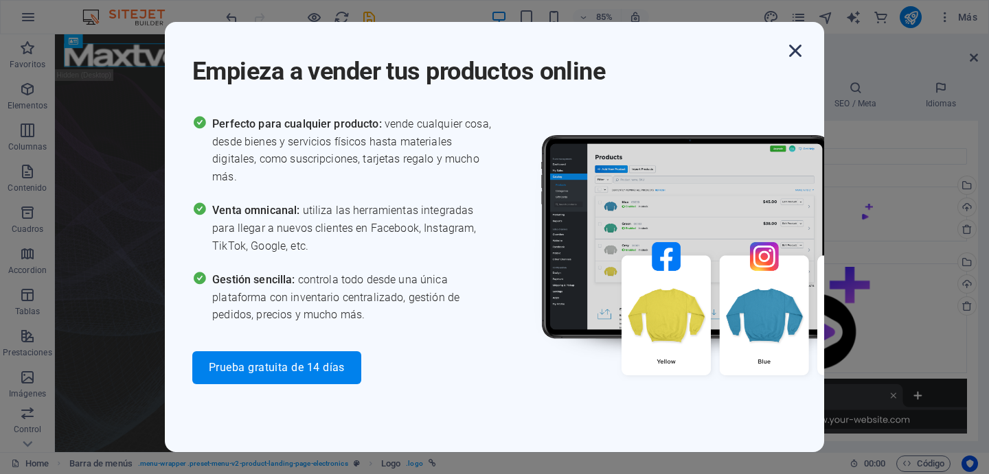
click at [796, 47] on icon "button" at bounding box center [795, 50] width 25 height 25
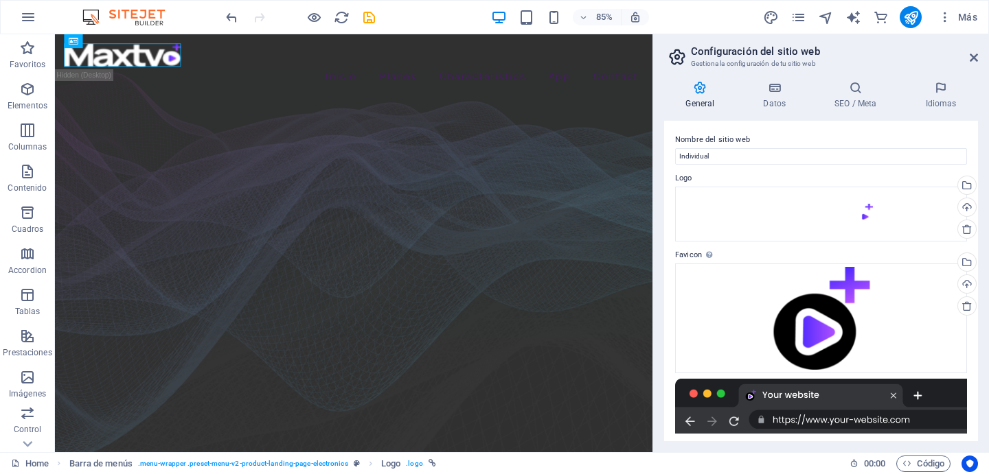
click at [978, 59] on aside "Configuración del sitio web Gestiona la configuración de tu sitio web General D…" at bounding box center [820, 243] width 336 height 418
click at [971, 58] on icon at bounding box center [973, 57] width 8 height 11
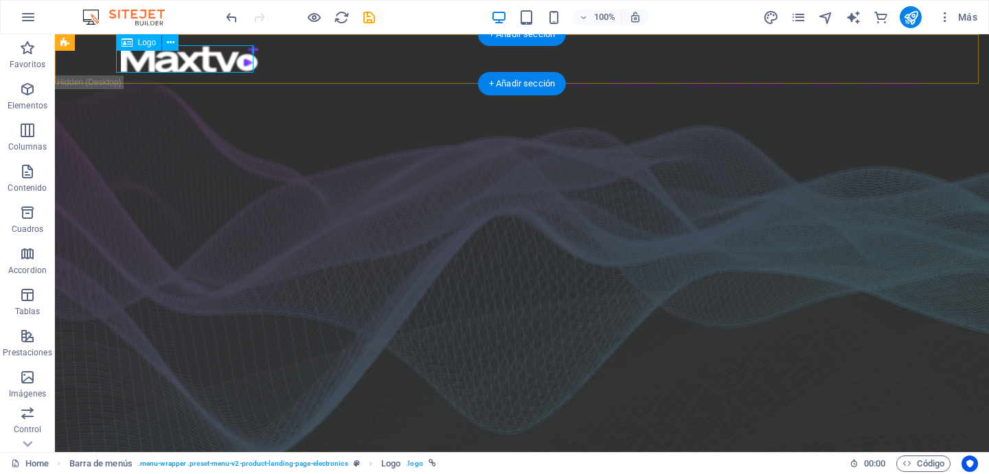
click at [229, 57] on div at bounding box center [522, 58] width 802 height 27
select select "px"
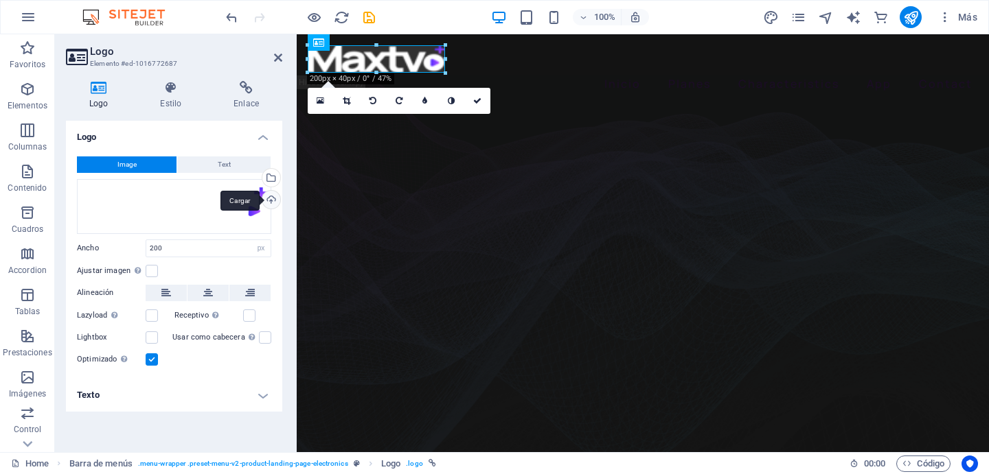
click at [270, 198] on div "Cargar" at bounding box center [269, 201] width 21 height 21
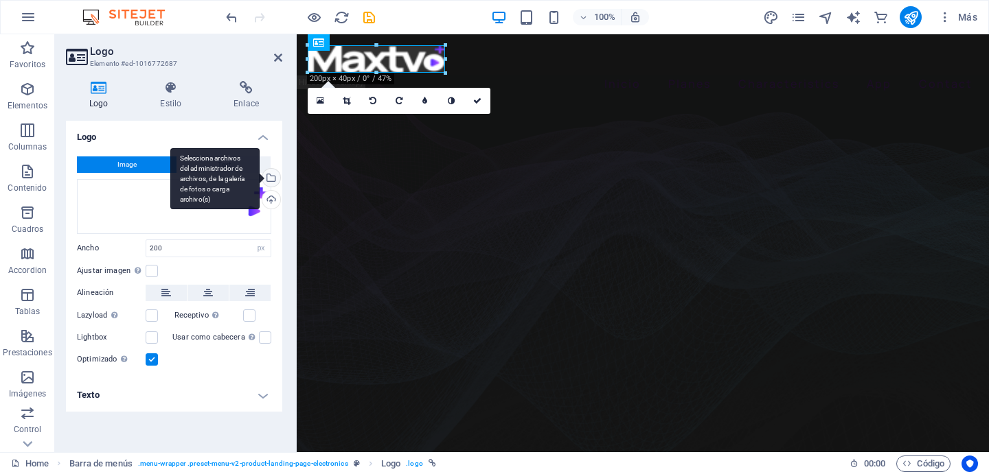
click at [271, 181] on div "Selecciona archivos del administrador de archivos, de la galería de fotos o car…" at bounding box center [269, 179] width 21 height 21
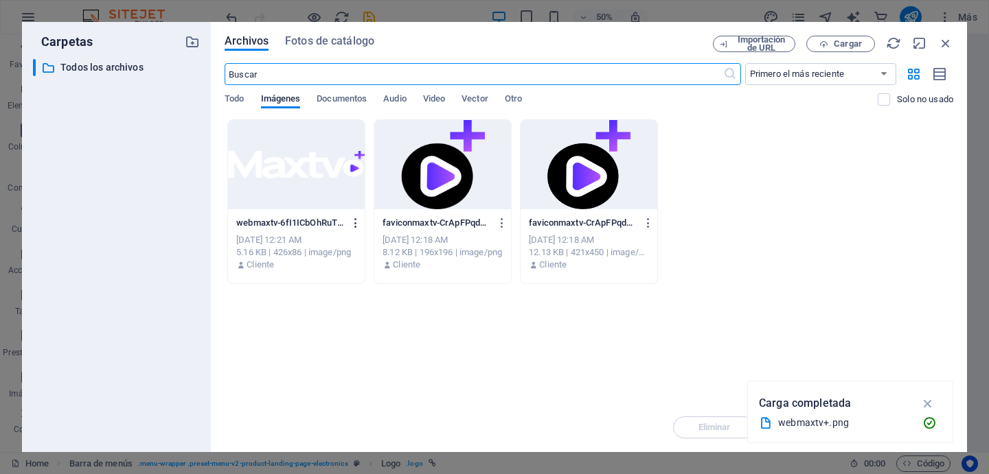
click at [356, 220] on icon "button" at bounding box center [355, 223] width 13 height 12
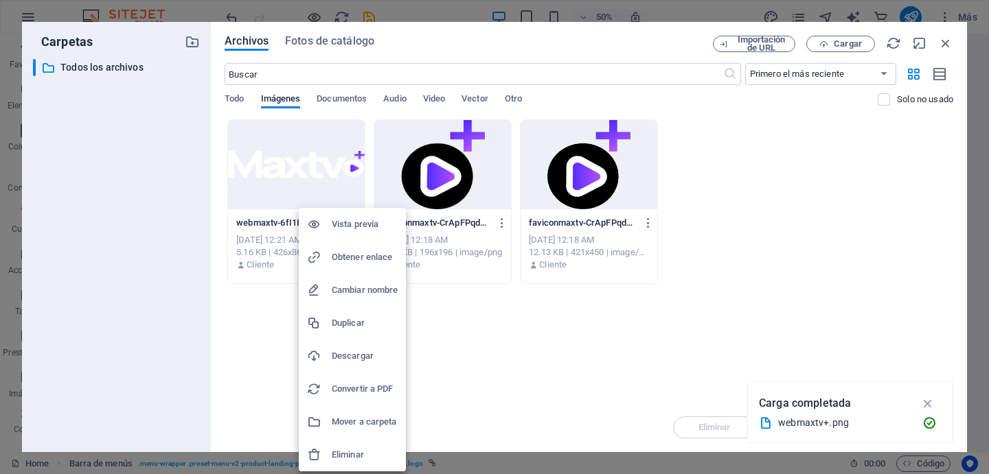
click at [354, 456] on h6 "Eliminar" at bounding box center [365, 455] width 66 height 16
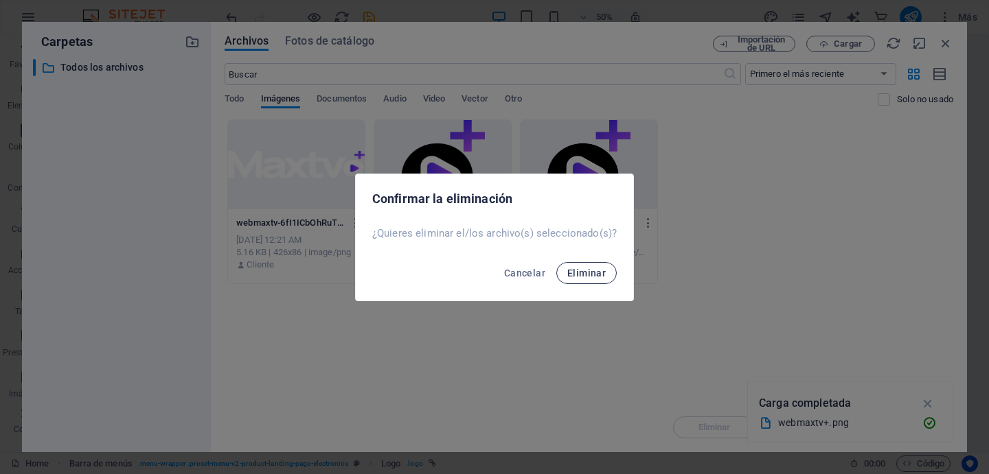
click at [591, 268] on span "Eliminar" at bounding box center [586, 273] width 38 height 11
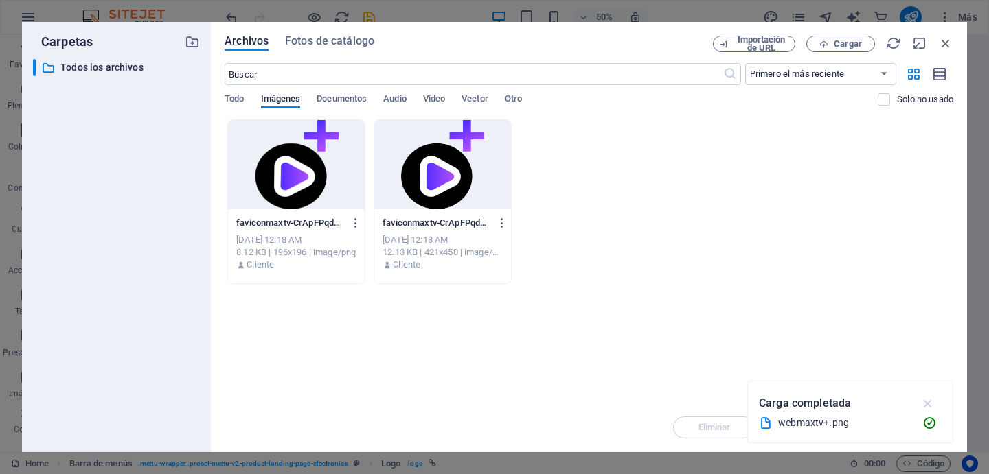
click at [924, 397] on icon "button" at bounding box center [928, 403] width 16 height 15
click at [848, 48] on span "Cargar" at bounding box center [847, 44] width 28 height 8
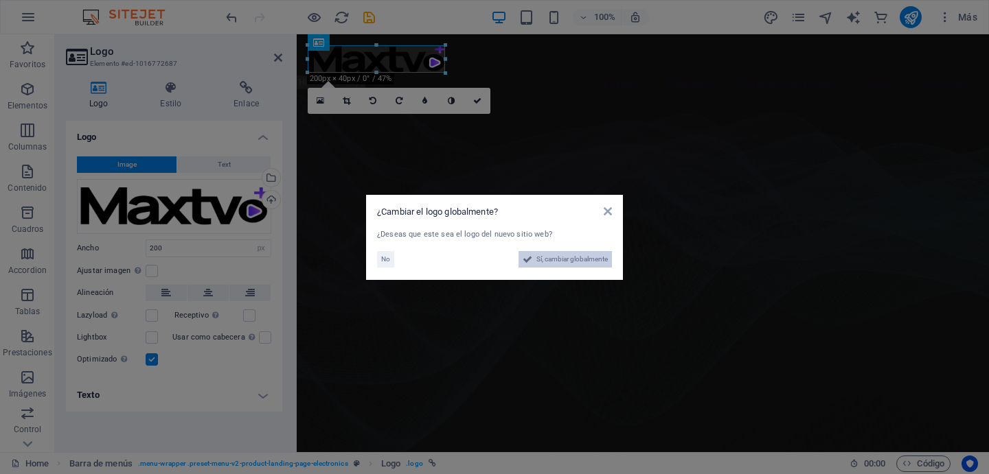
click at [586, 264] on span "Sí, cambiar globalmente" at bounding box center [571, 259] width 71 height 16
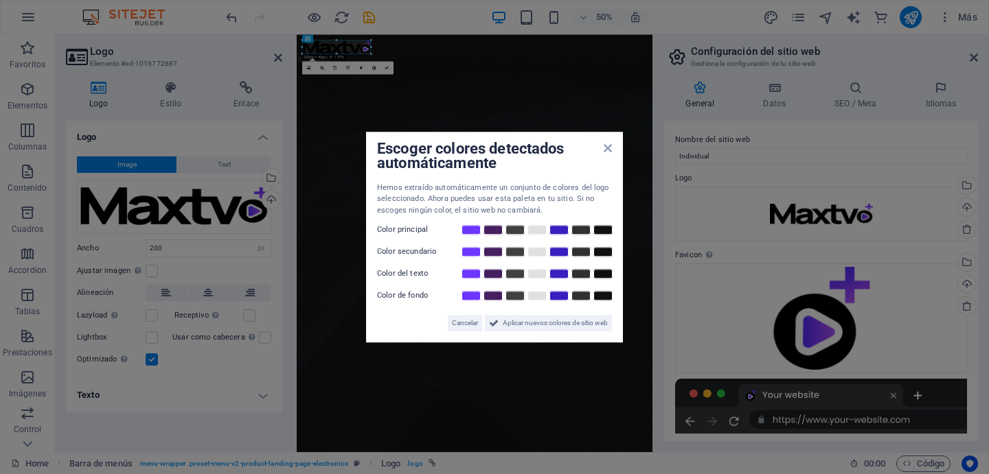
click at [614, 151] on div "Escoger colores detectados automáticamente Hemos extraído automáticamente un co…" at bounding box center [494, 237] width 257 height 211
click at [604, 143] on icon at bounding box center [607, 148] width 8 height 11
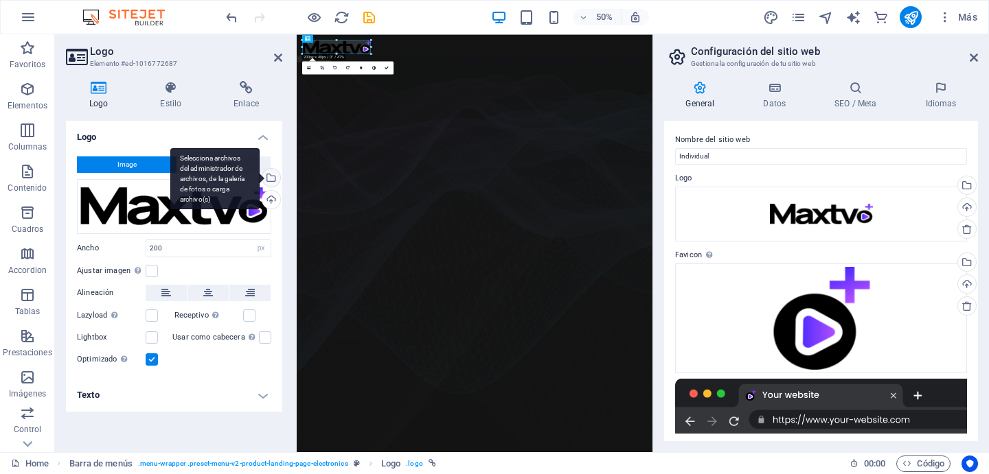
click at [271, 181] on div "Selecciona archivos del administrador de archivos, de la galería de fotos o car…" at bounding box center [269, 179] width 21 height 21
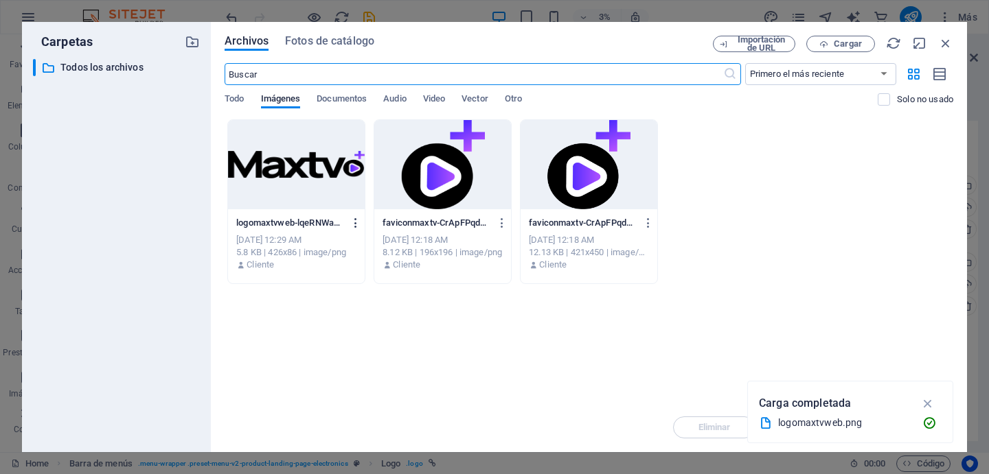
click at [354, 220] on icon "button" at bounding box center [355, 223] width 13 height 12
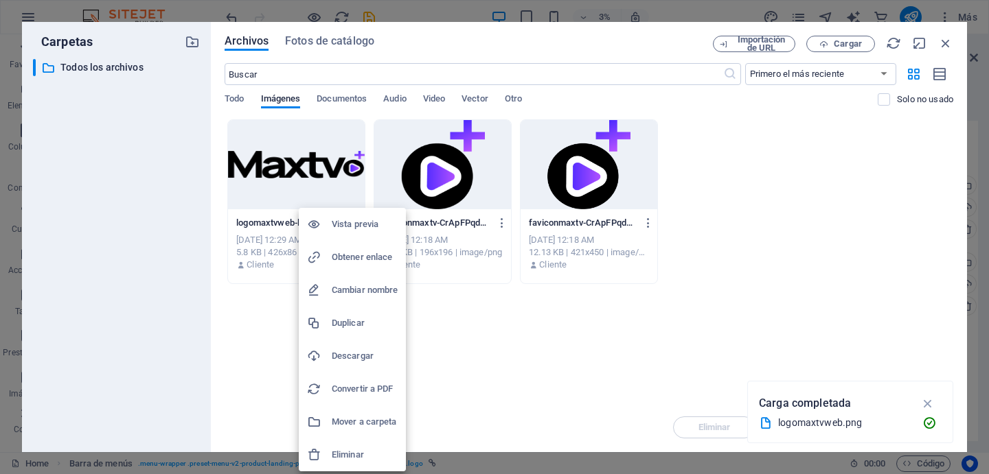
click at [369, 447] on h6 "Eliminar" at bounding box center [365, 455] width 66 height 16
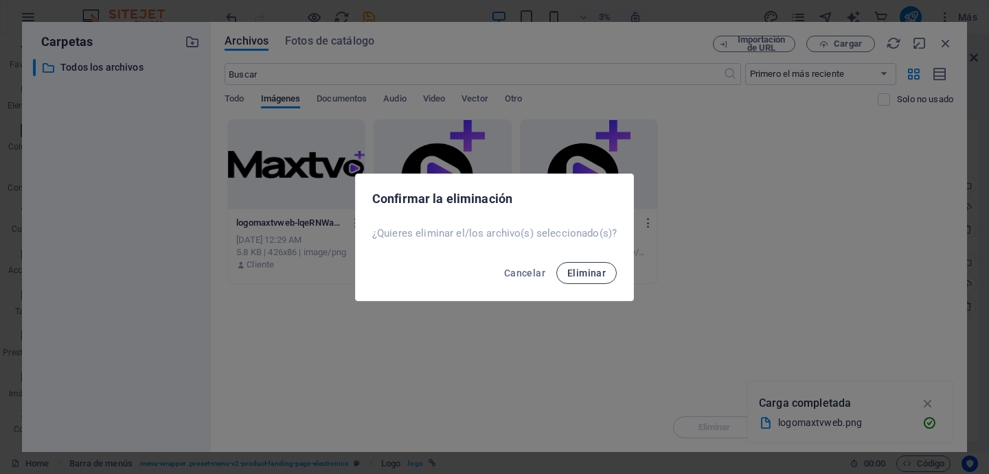
click at [595, 269] on span "Eliminar" at bounding box center [586, 273] width 38 height 11
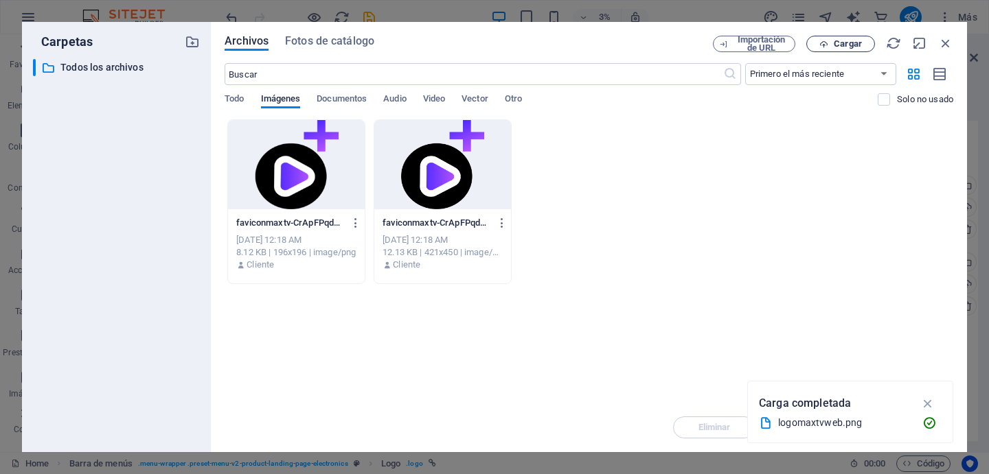
click at [855, 40] on span "Cargar" at bounding box center [847, 44] width 28 height 8
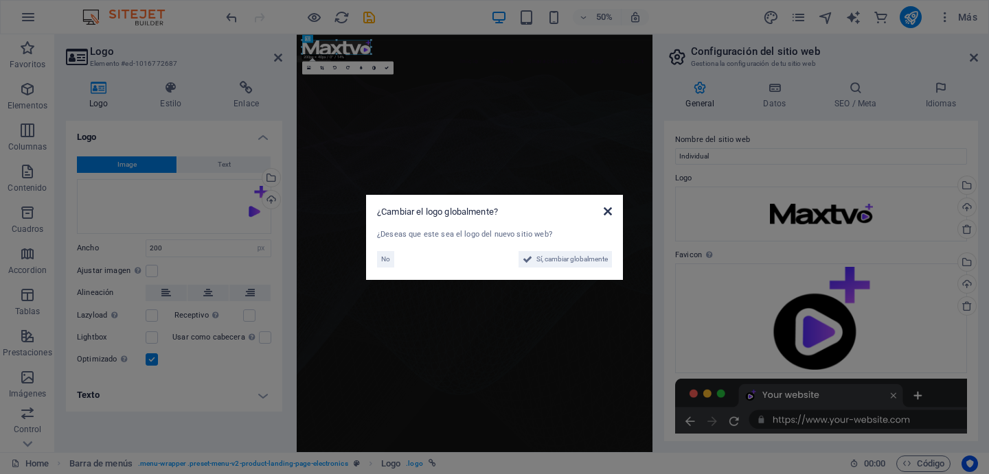
click at [611, 212] on icon at bounding box center [607, 211] width 8 height 11
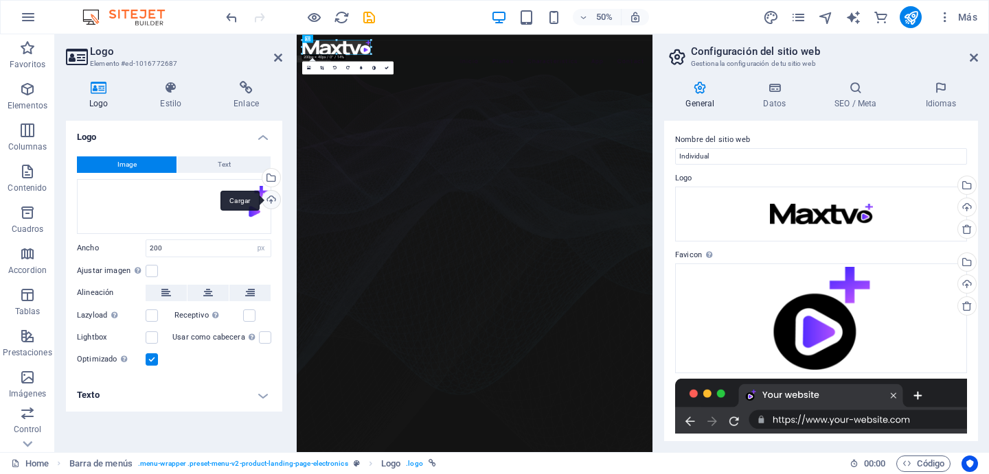
click at [270, 204] on div "Cargar" at bounding box center [269, 201] width 21 height 21
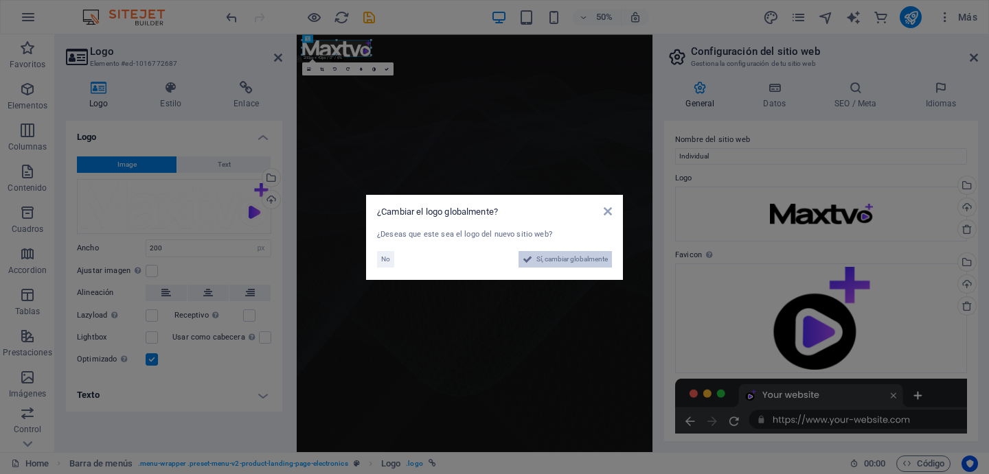
click at [594, 263] on span "Sí, cambiar globalmente" at bounding box center [571, 259] width 71 height 16
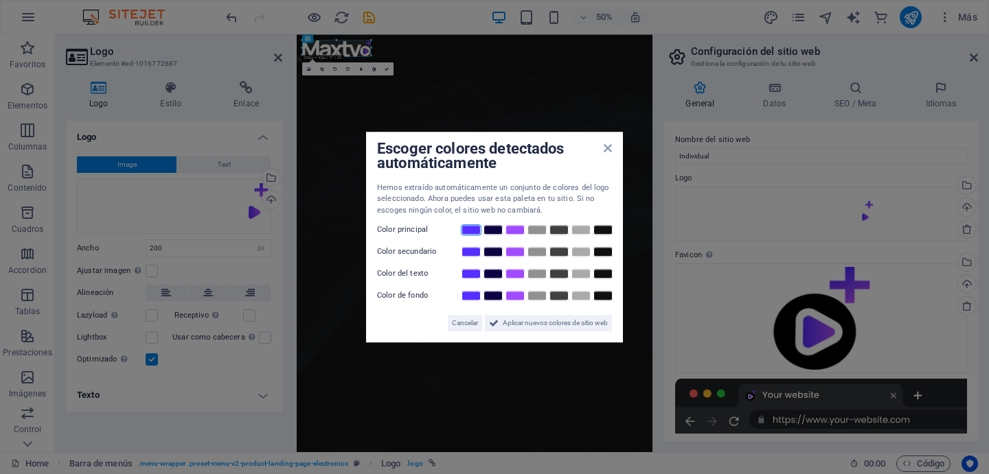
click at [473, 229] on link at bounding box center [471, 229] width 21 height 11
click at [589, 254] on link at bounding box center [580, 251] width 21 height 11
click at [573, 279] on link at bounding box center [580, 273] width 21 height 11
click at [474, 253] on link at bounding box center [471, 251] width 21 height 11
click at [492, 295] on link at bounding box center [493, 295] width 21 height 11
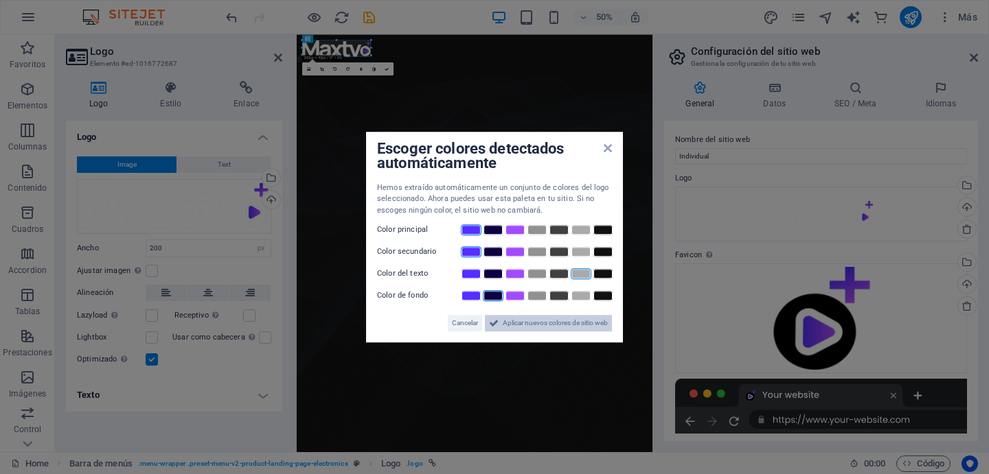
click at [525, 332] on span "Aplicar nuevos colores de sitio web" at bounding box center [555, 323] width 105 height 16
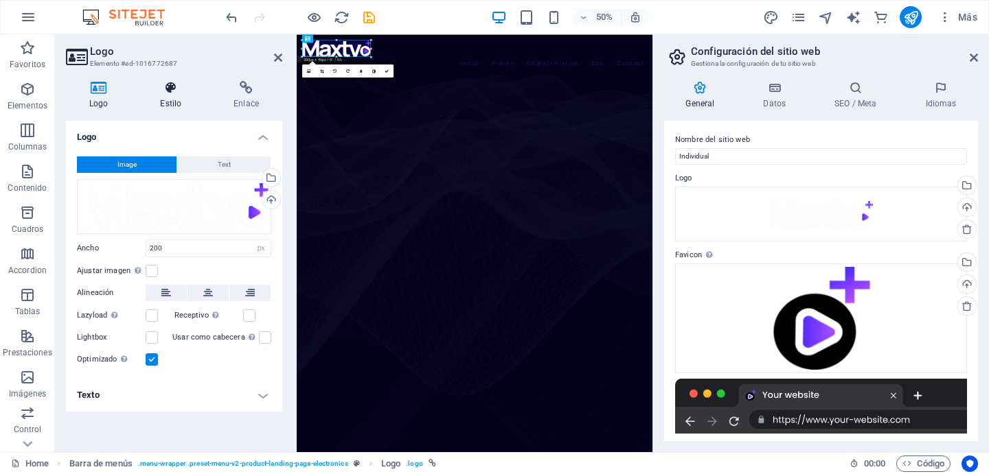
click at [170, 101] on h4 "Estilo" at bounding box center [173, 95] width 73 height 29
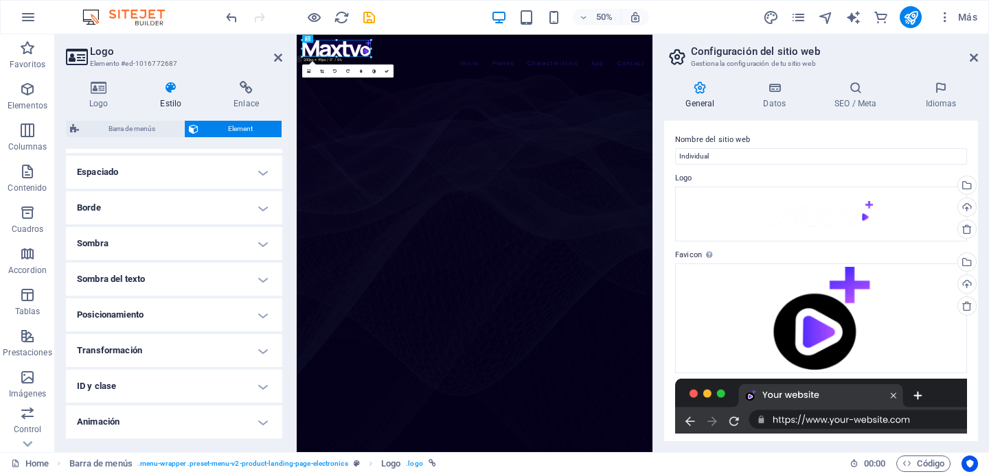
scroll to position [299, 0]
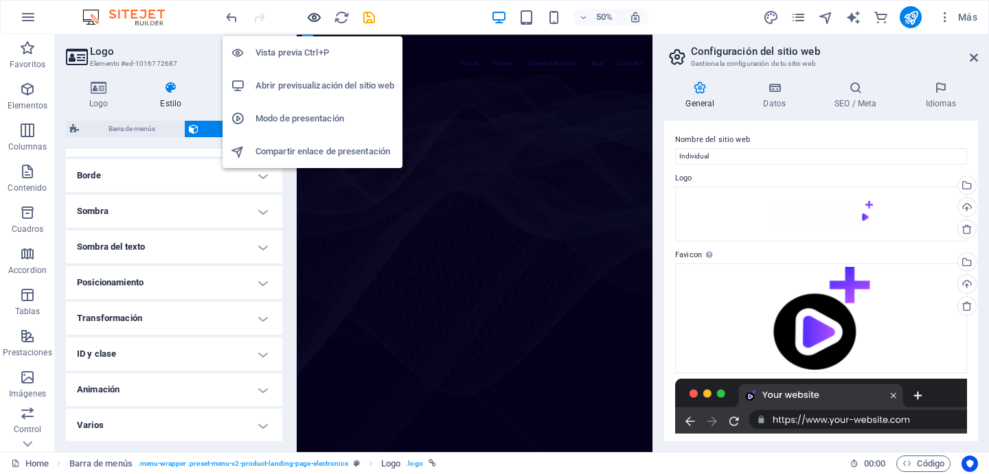
click at [312, 17] on icon "button" at bounding box center [314, 18] width 16 height 16
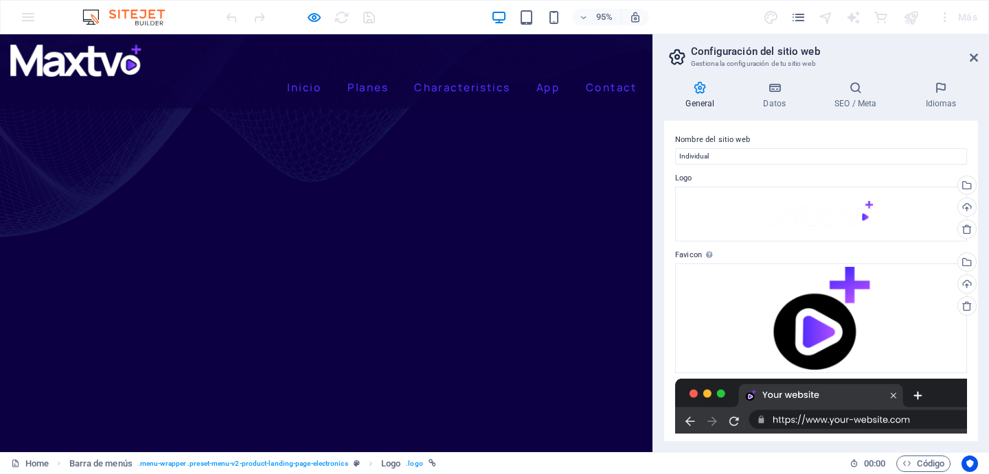
scroll to position [399, 0]
drag, startPoint x: 353, startPoint y: 195, endPoint x: 467, endPoint y: 197, distance: 114.7
drag, startPoint x: 427, startPoint y: 233, endPoint x: 545, endPoint y: 236, distance: 118.1
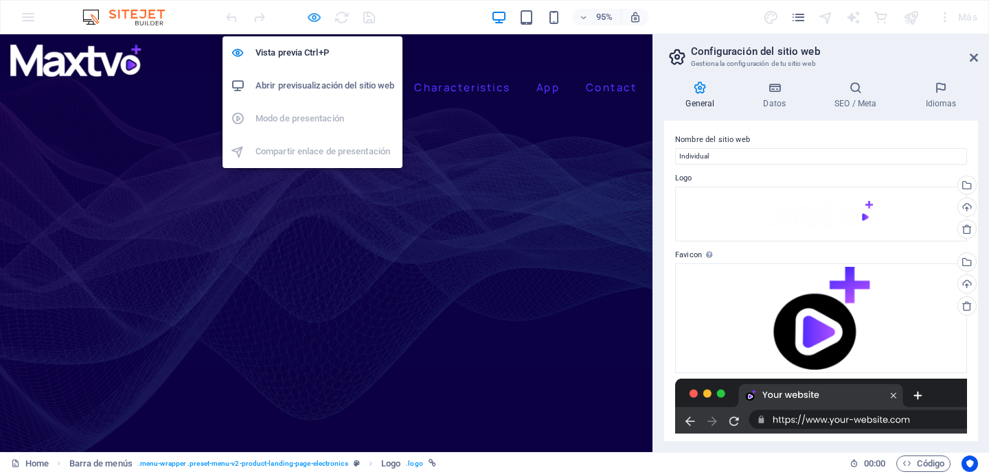
click at [311, 22] on icon "button" at bounding box center [314, 18] width 16 height 16
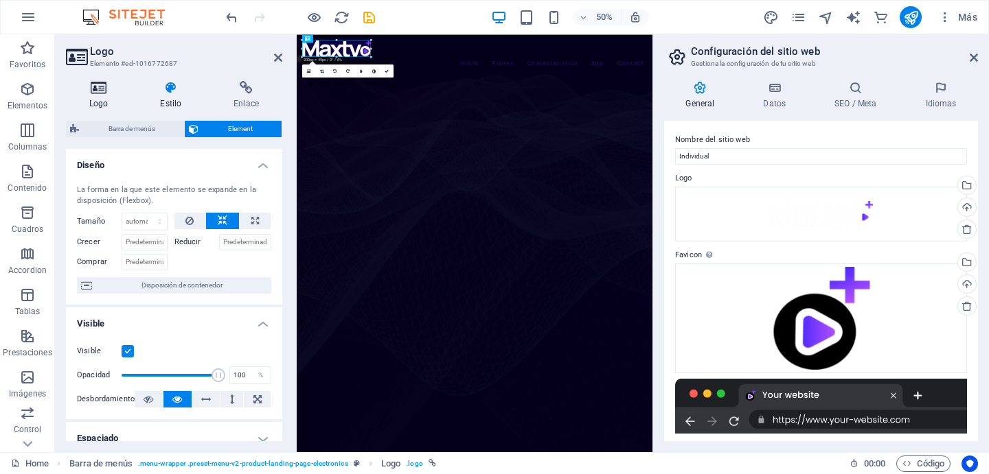
click at [96, 94] on h4 "Logo" at bounding box center [101, 95] width 71 height 29
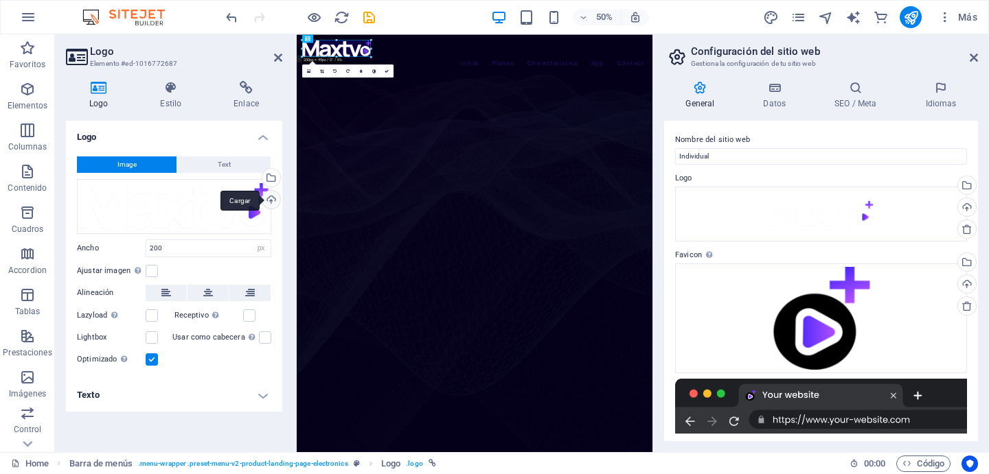
click at [273, 193] on div "Cargar" at bounding box center [269, 201] width 21 height 21
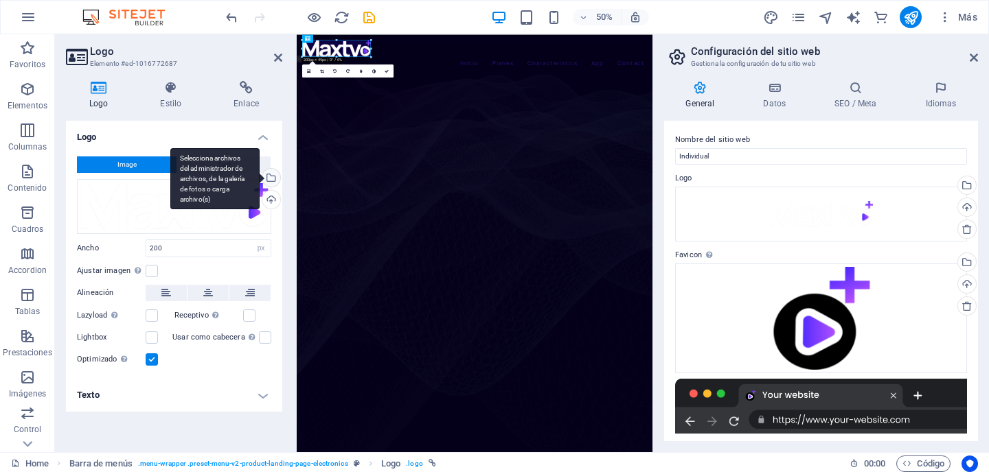
click at [277, 181] on div "Selecciona archivos del administrador de archivos, de la galería de fotos o car…" at bounding box center [269, 179] width 21 height 21
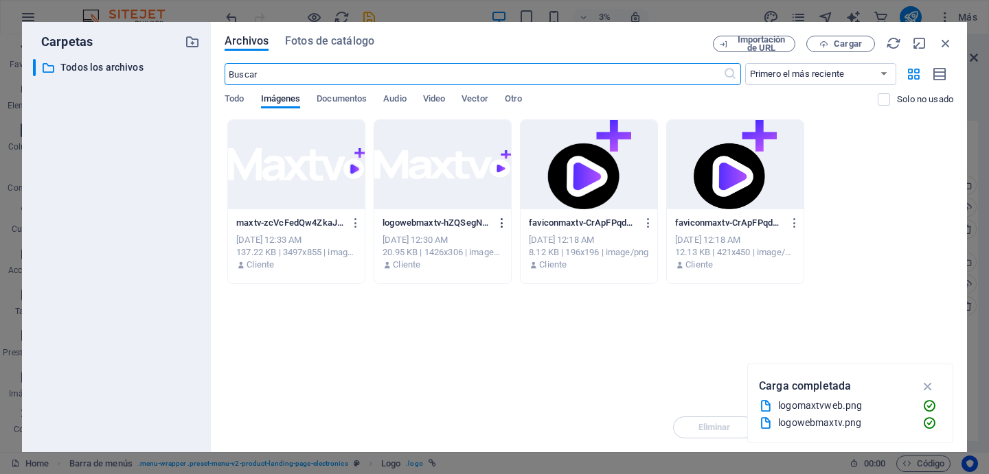
click at [498, 219] on icon "button" at bounding box center [502, 223] width 13 height 12
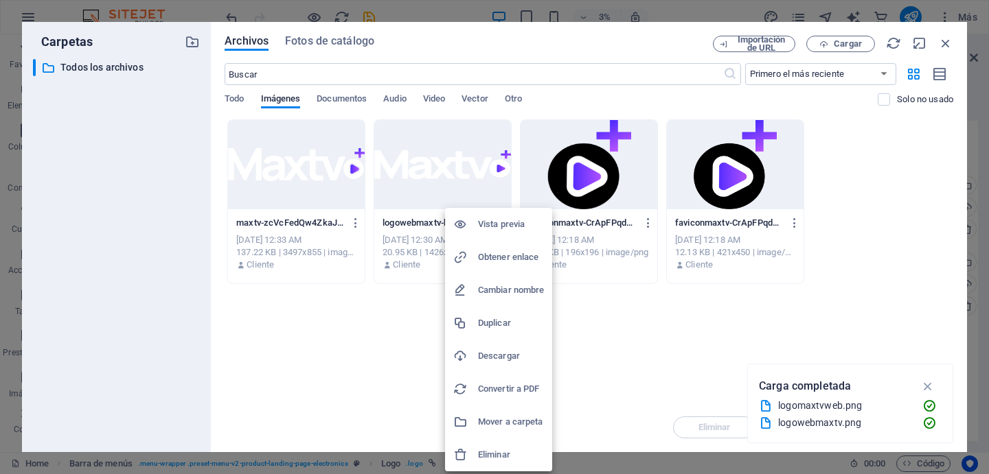
click at [513, 459] on h6 "Eliminar" at bounding box center [511, 455] width 66 height 16
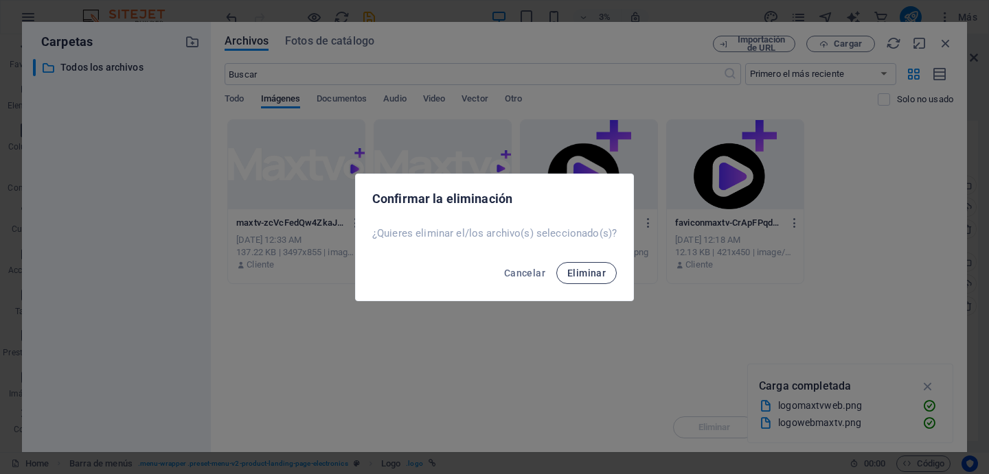
click at [586, 273] on span "Eliminar" at bounding box center [586, 273] width 38 height 11
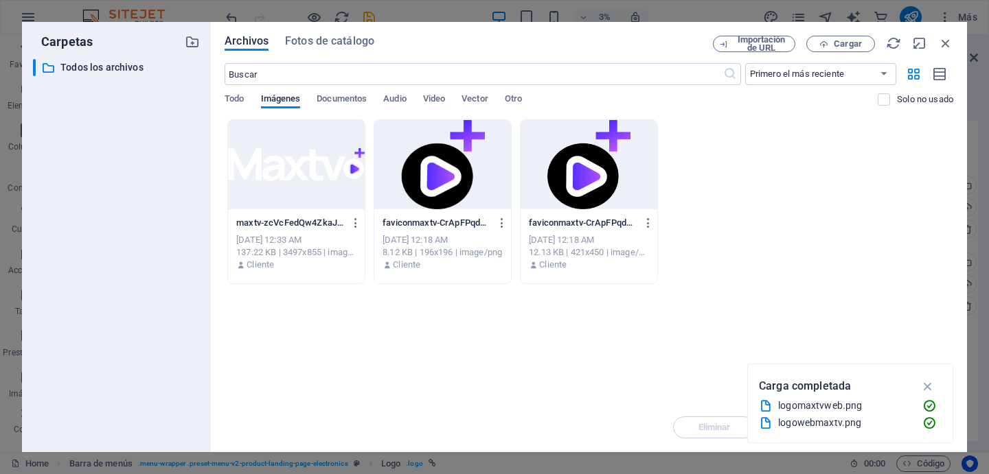
click at [527, 341] on div "Arrastra archivos aquí para cargarlos de inmediato maxtv-zcVcFedQw4ZkaJAqK_aEGw…" at bounding box center [588, 261] width 728 height 284
click at [354, 223] on icon "button" at bounding box center [355, 223] width 13 height 12
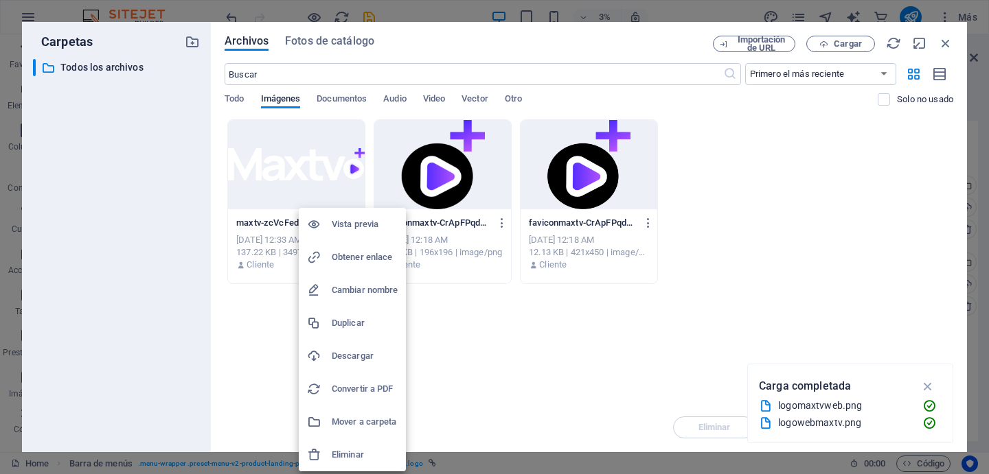
click at [355, 443] on li "Eliminar" at bounding box center [352, 455] width 107 height 33
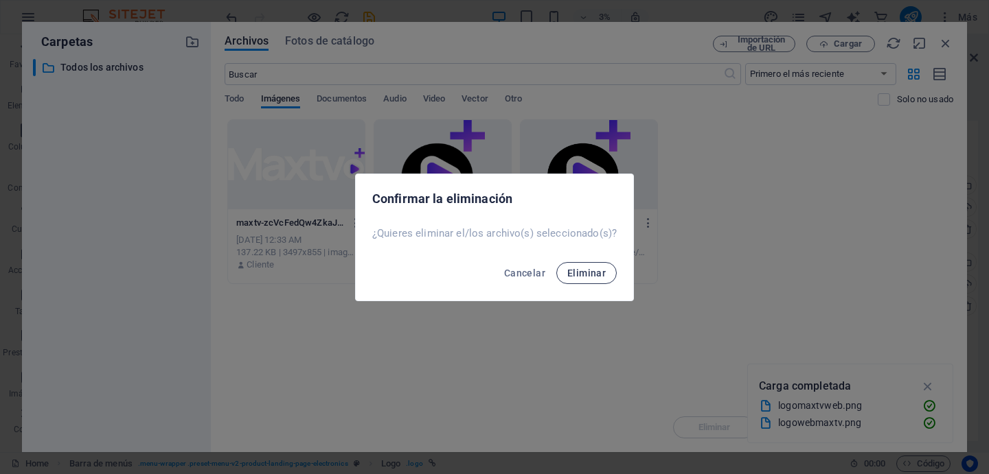
click at [583, 279] on button "Eliminar" at bounding box center [586, 273] width 60 height 22
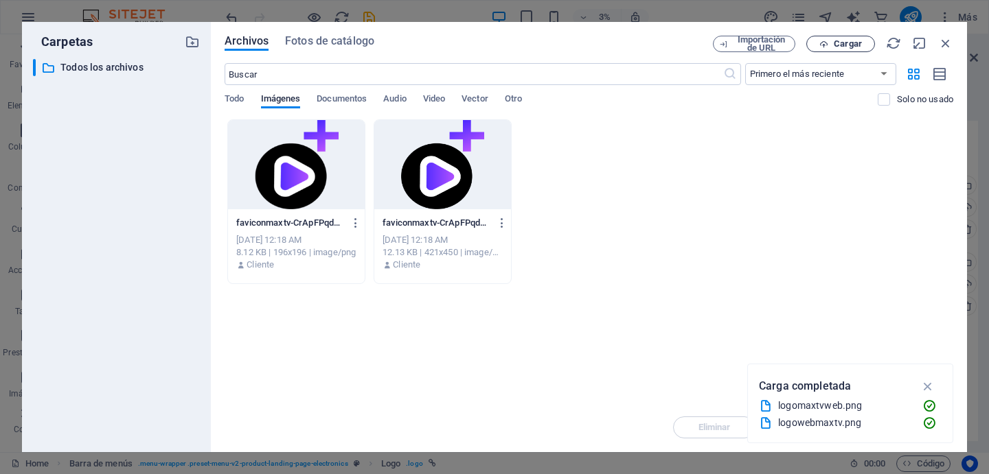
click at [850, 43] on span "Cargar" at bounding box center [847, 44] width 28 height 8
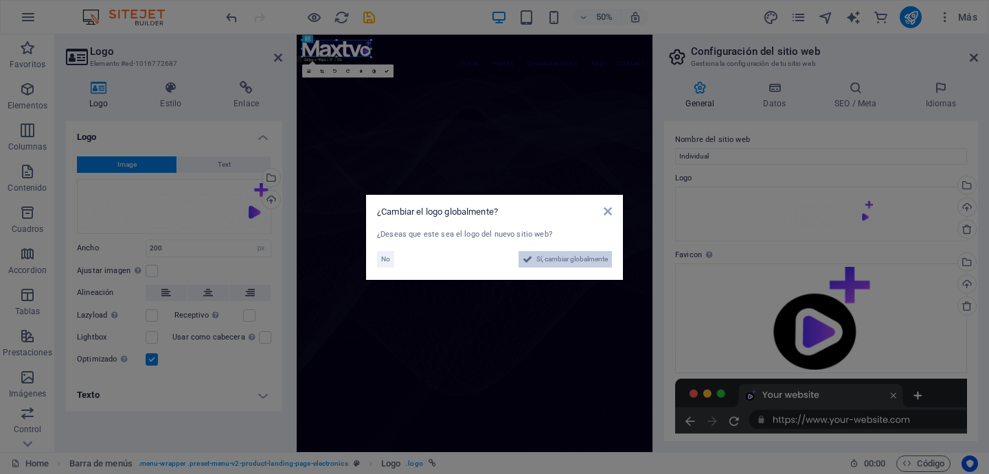
click at [575, 260] on span "Sí, cambiar globalmente" at bounding box center [571, 259] width 71 height 16
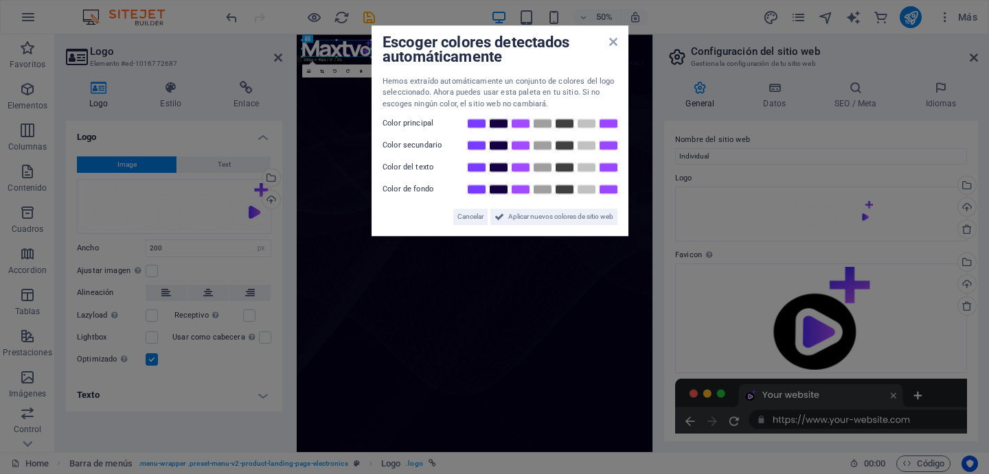
drag, startPoint x: 423, startPoint y: 159, endPoint x: 501, endPoint y: 161, distance: 78.3
click at [438, 158] on div "Escoger colores detectados automáticamente Hemos extraído automáticamente un co…" at bounding box center [499, 130] width 257 height 211
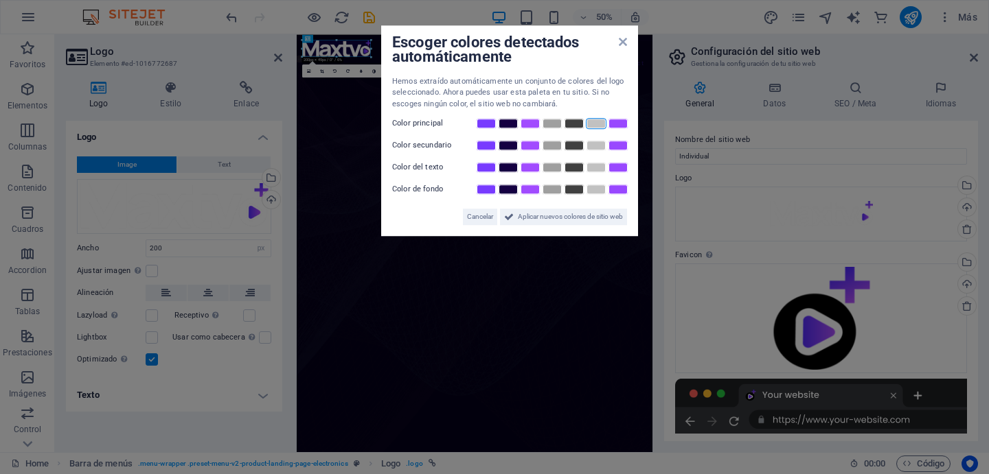
click at [601, 122] on link at bounding box center [596, 124] width 21 height 11
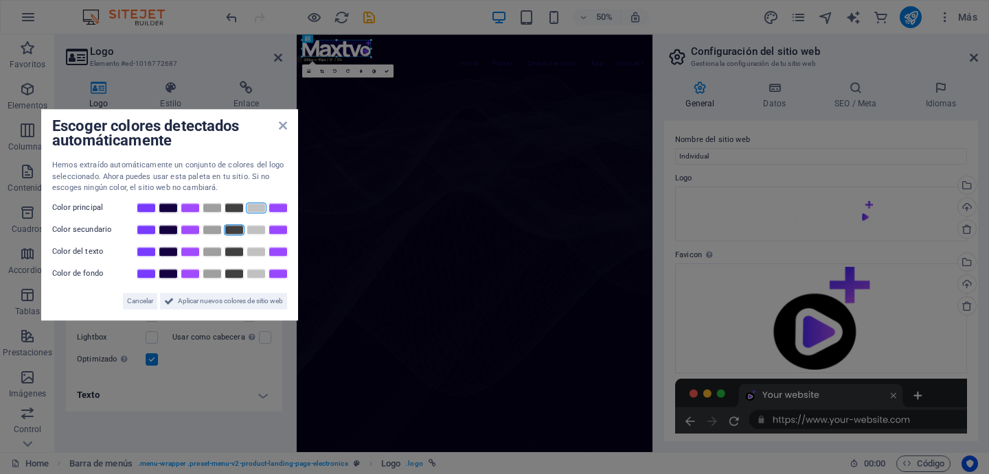
drag, startPoint x: 572, startPoint y: 43, endPoint x: 223, endPoint y: 246, distance: 403.6
click at [223, 246] on div "Escoger colores detectados automáticamente Hemos extraído automáticamente un co…" at bounding box center [169, 214] width 257 height 211
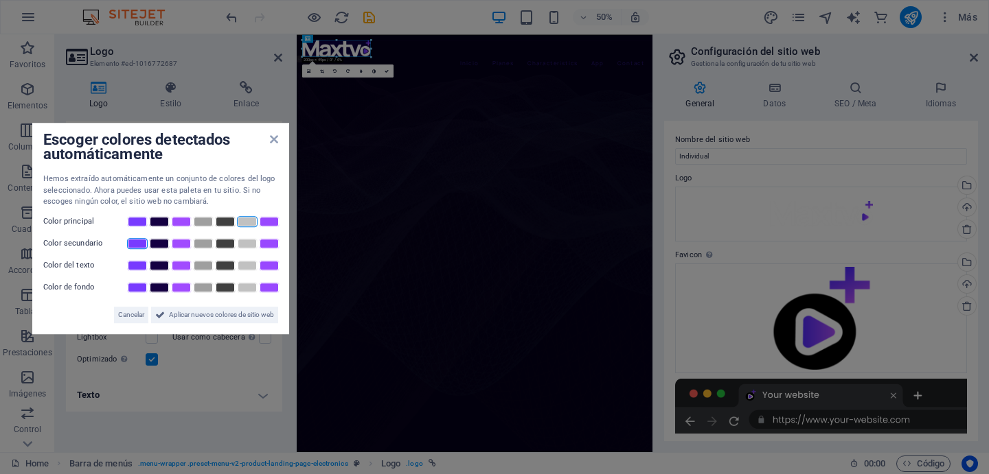
click at [143, 246] on link at bounding box center [137, 243] width 21 height 11
click at [248, 268] on link at bounding box center [247, 265] width 21 height 11
click at [156, 286] on link at bounding box center [159, 287] width 21 height 11
click at [189, 317] on span "Aplicar nuevos colores de sitio web" at bounding box center [221, 315] width 105 height 16
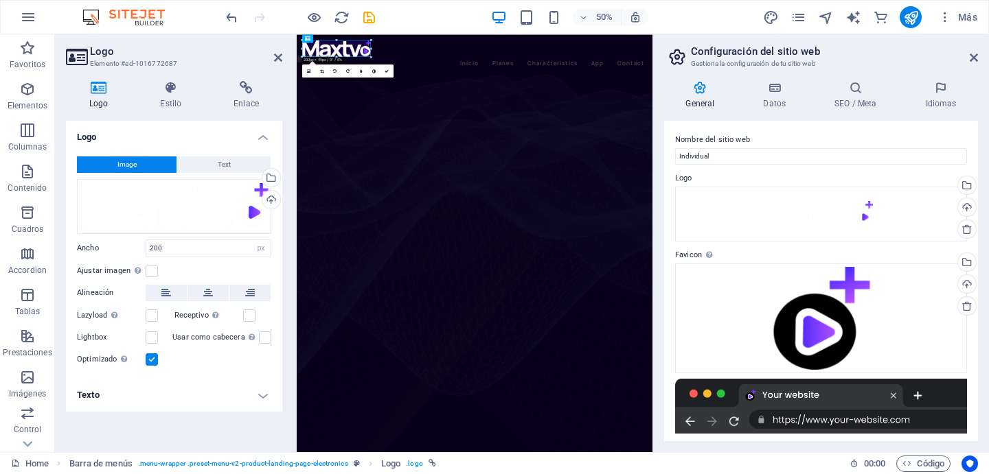
click at [792, 196] on figure at bounding box center [652, 483] width 711 height 786
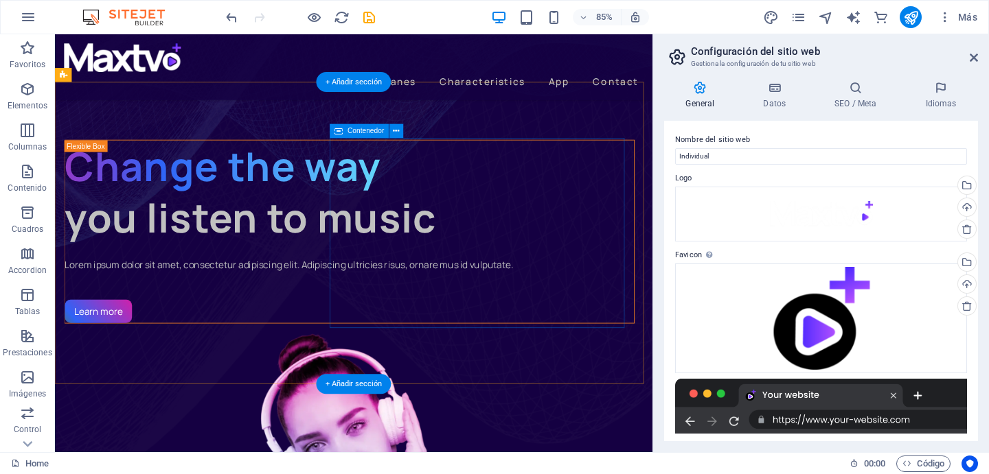
scroll to position [94, 0]
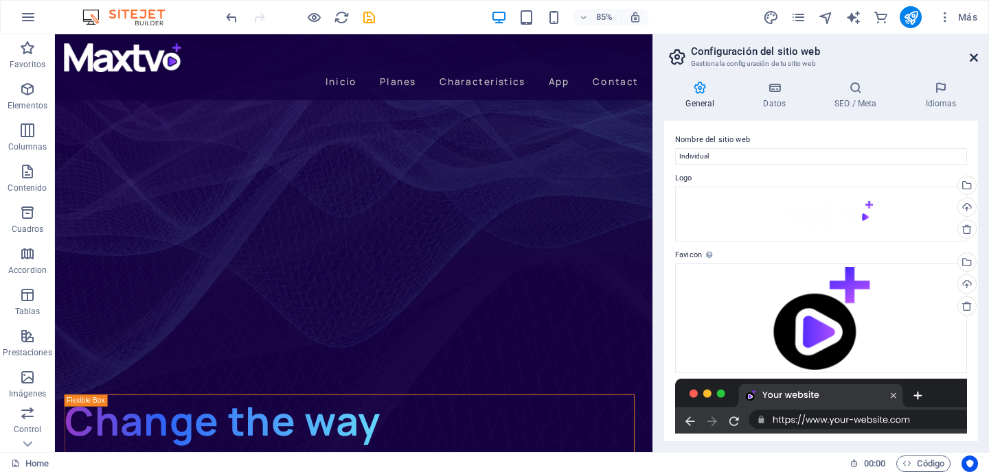
click at [973, 54] on icon at bounding box center [973, 57] width 8 height 11
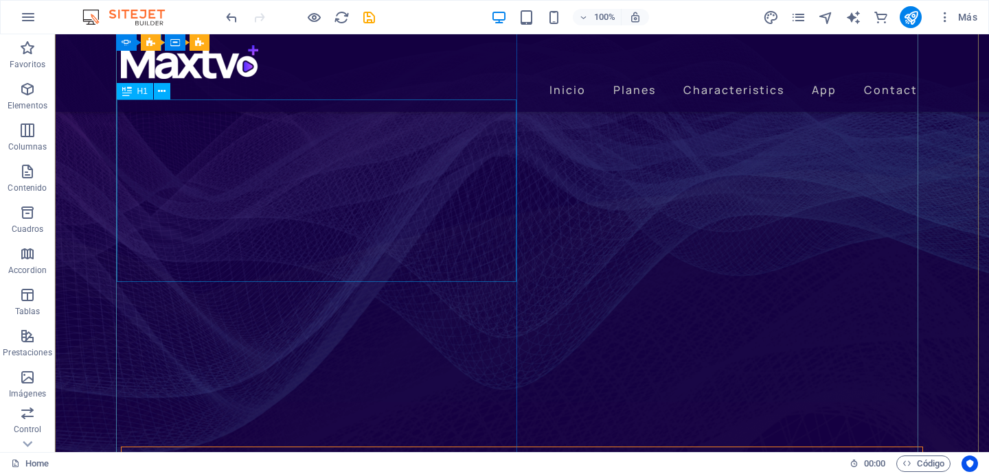
scroll to position [0, 0]
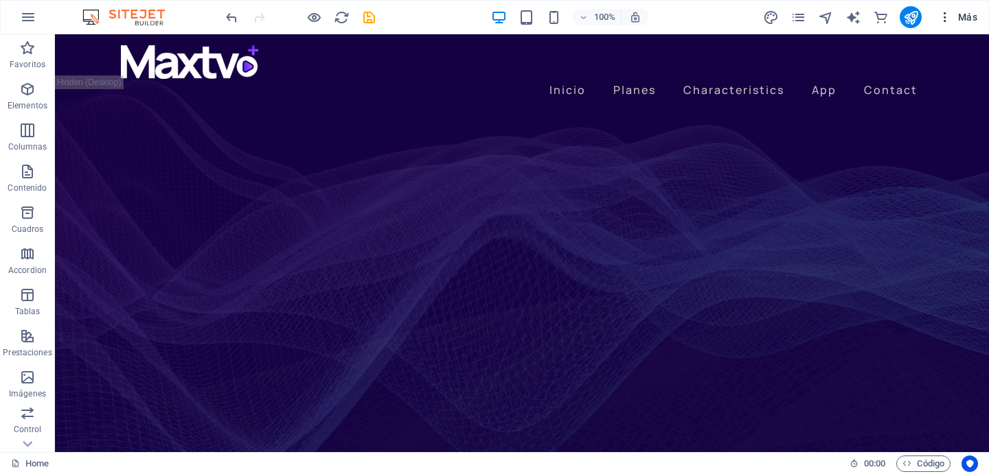
click at [972, 19] on span "Más" at bounding box center [957, 17] width 39 height 14
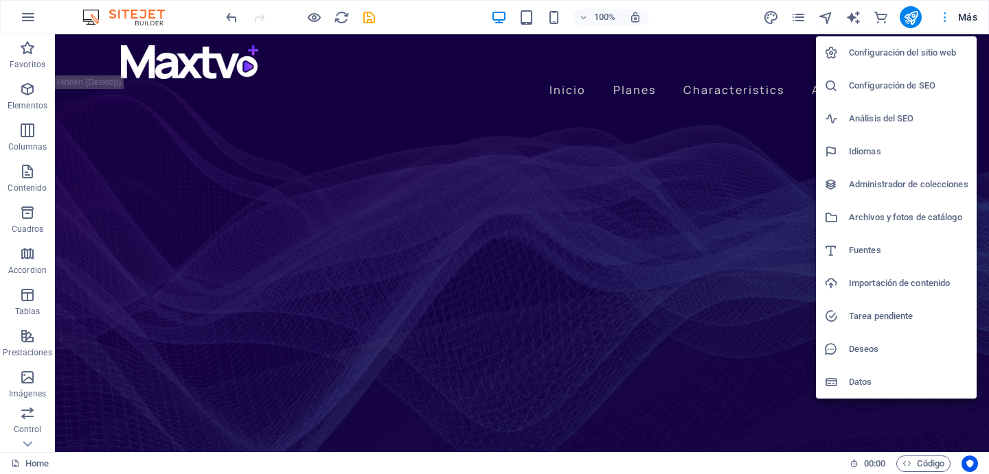
click at [972, 19] on div at bounding box center [494, 237] width 989 height 474
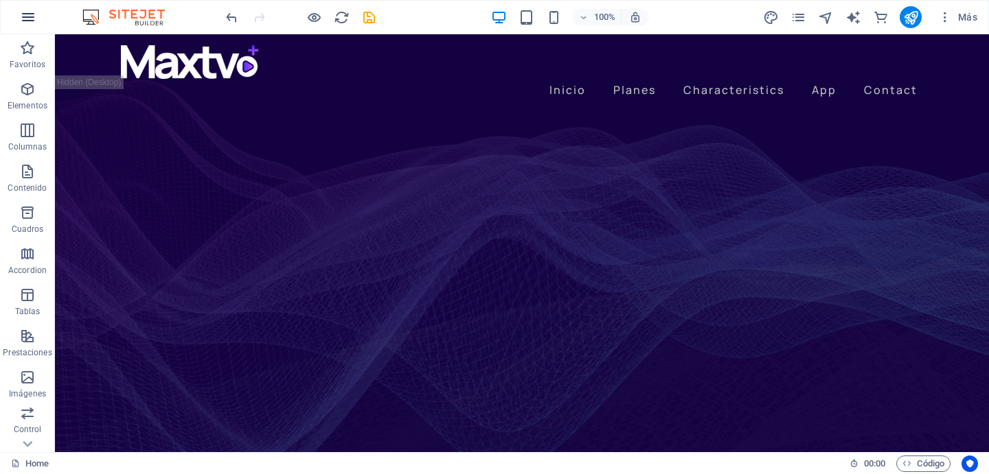
click at [22, 16] on icon "button" at bounding box center [28, 17] width 16 height 16
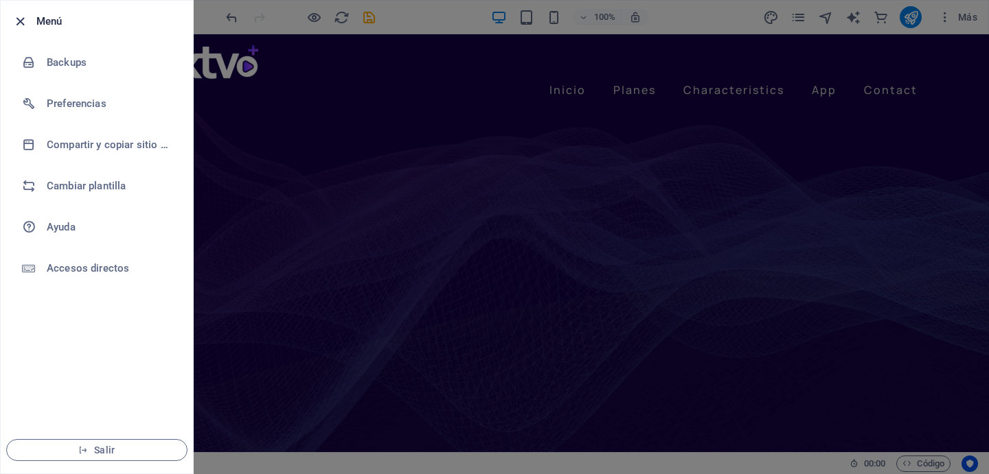
click at [21, 22] on icon "button" at bounding box center [20, 22] width 16 height 16
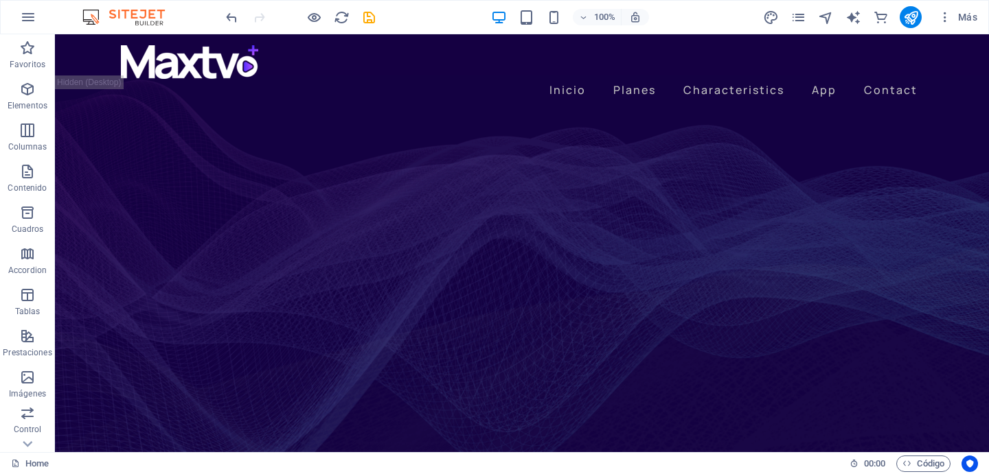
click at [21, 22] on icon "button" at bounding box center [28, 17] width 16 height 16
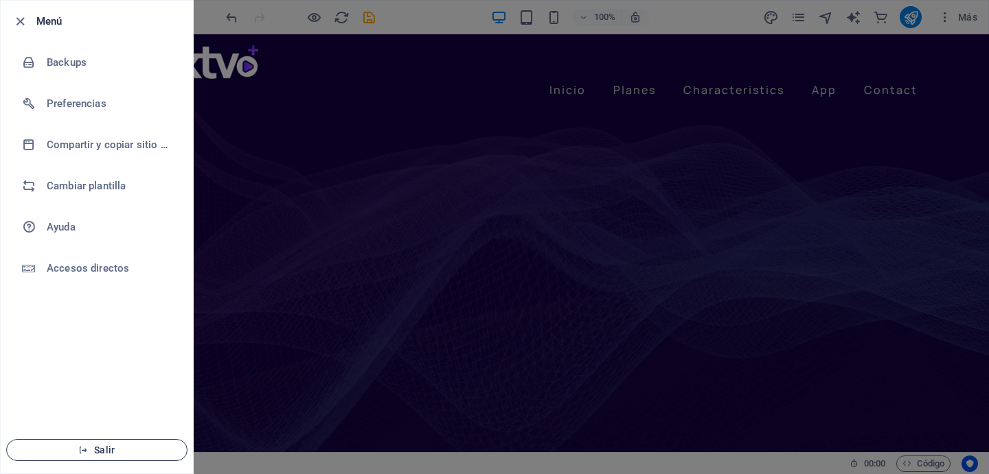
click at [104, 452] on span "Salir" at bounding box center [97, 450] width 158 height 11
